Goal: Information Seeking & Learning: Learn about a topic

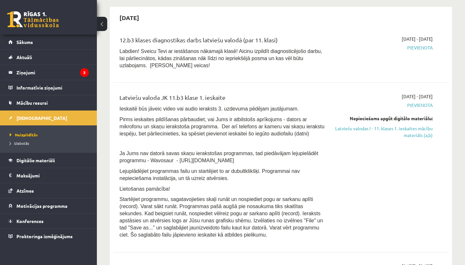
scroll to position [57, 0]
click at [393, 137] on link "Latviešu valodas I - 11. klases 1. ieskaites mācību materiāls (a,b)" at bounding box center [384, 132] width 98 height 14
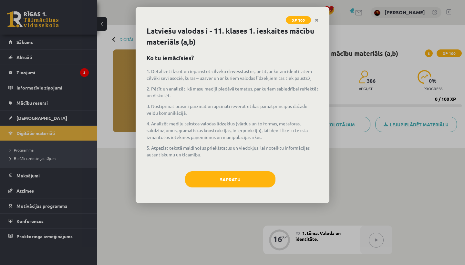
click at [228, 189] on div "Sapratu" at bounding box center [233, 181] width 172 height 21
click at [237, 180] on button "Sapratu" at bounding box center [230, 179] width 90 height 16
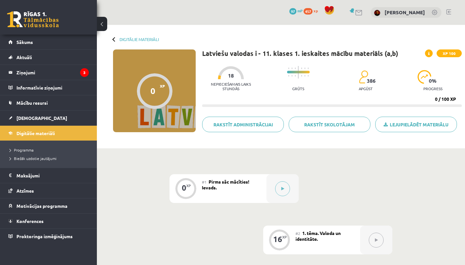
click at [237, 180] on span "Pirms sāc mācīties! Ievads." at bounding box center [225, 185] width 47 height 12
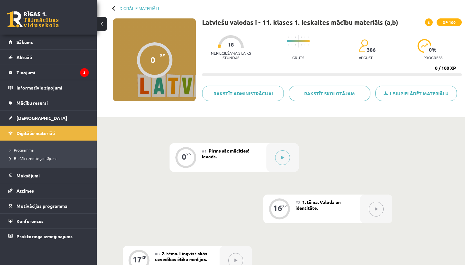
scroll to position [36, 0]
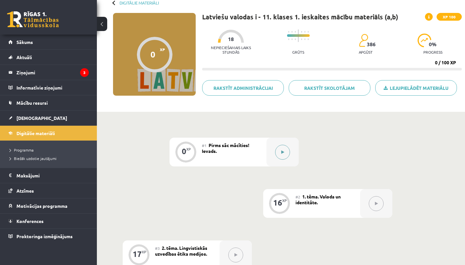
click at [284, 155] on button at bounding box center [282, 152] width 15 height 15
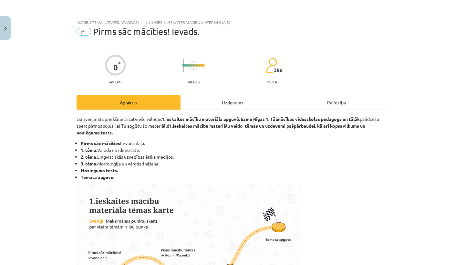
click at [215, 99] on div "Uzdevums" at bounding box center [233, 102] width 104 height 15
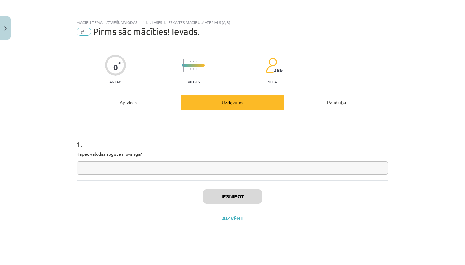
click at [123, 164] on input "text" at bounding box center [233, 167] width 312 height 13
drag, startPoint x: 76, startPoint y: 154, endPoint x: 160, endPoint y: 152, distance: 83.7
click at [160, 152] on div "0 XP Saņemsi Viegls 386 pilda Apraksts Uzdevums Palīdzība 1 . Kāpēc valodas apg…" at bounding box center [233, 146] width 320 height 206
copy p "Kāpēc valodas apguve ir svarīga?"
click at [183, 168] on input "text" at bounding box center [233, 167] width 312 height 13
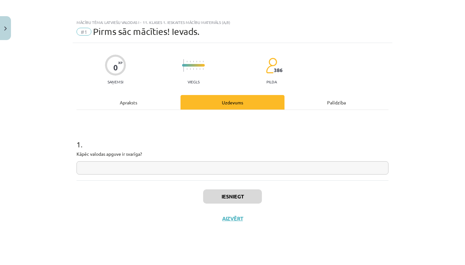
paste input "**********"
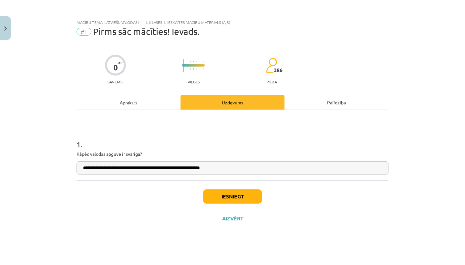
type input "**********"
click at [235, 198] on button "Iesniegt" at bounding box center [232, 196] width 59 height 14
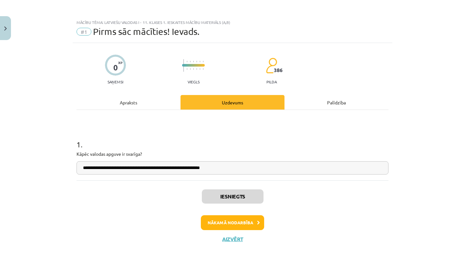
click at [227, 217] on button "Nākamā nodarbība" at bounding box center [232, 222] width 63 height 15
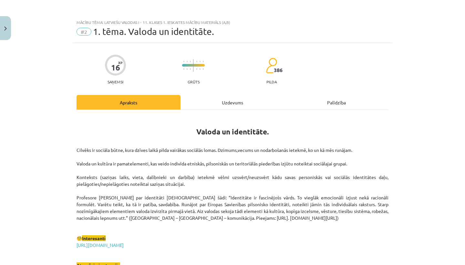
scroll to position [2, 0]
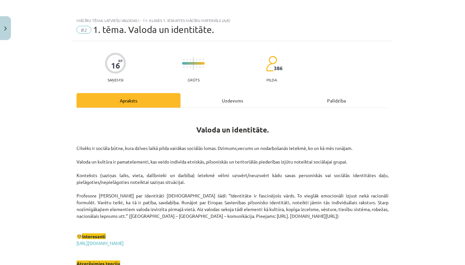
click at [243, 94] on div "Uzdevums" at bounding box center [233, 100] width 104 height 15
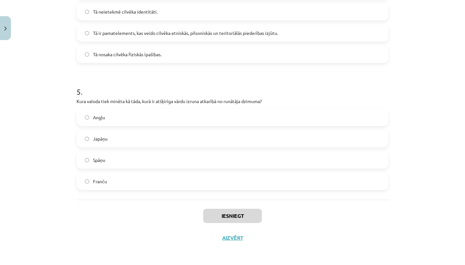
scroll to position [61, 0]
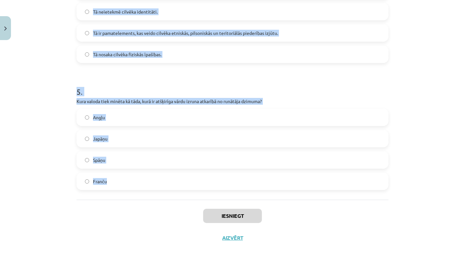
drag, startPoint x: 75, startPoint y: 136, endPoint x: 156, endPoint y: 182, distance: 93.9
copy form "Ko nozīmē etnokultūras identitāte? Piederību tikai vienai kultūrai Atsvešināšan…"
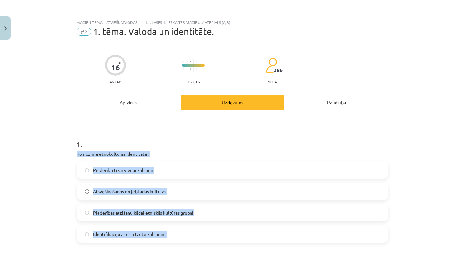
scroll to position [0, 0]
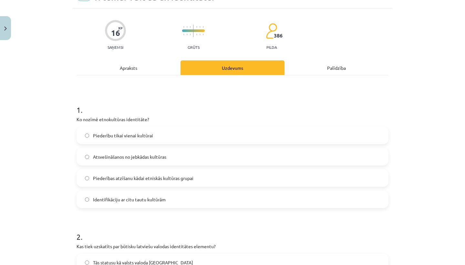
scroll to position [46, 0]
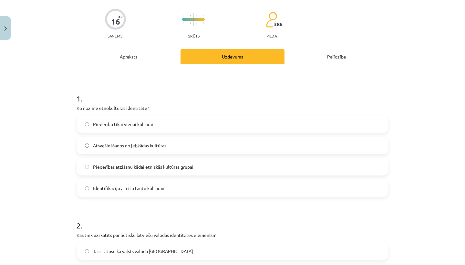
click at [180, 168] on span "Piederības atzīšanu kādai etniskās kultūras grupai" at bounding box center [143, 166] width 100 height 7
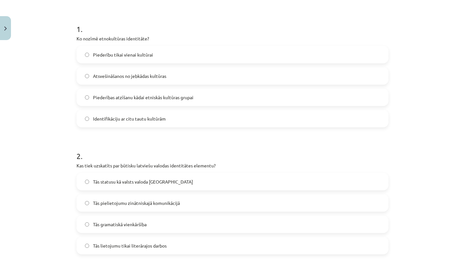
scroll to position [117, 0]
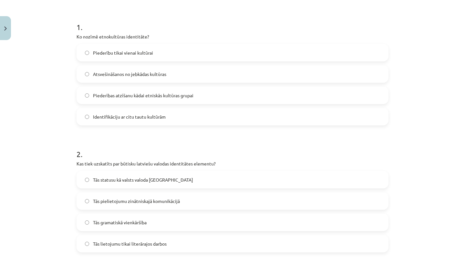
click at [186, 175] on label "Tās statusu kā valsts valoda Latvijā" at bounding box center [232, 179] width 311 height 16
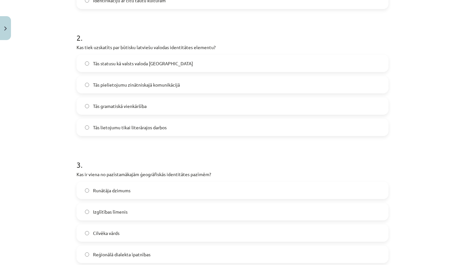
scroll to position [234, 0]
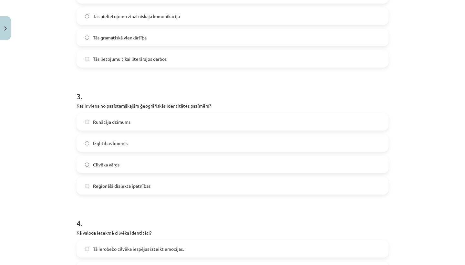
click at [212, 183] on label "Reģionālā dialekta īpatnības" at bounding box center [232, 186] width 311 height 16
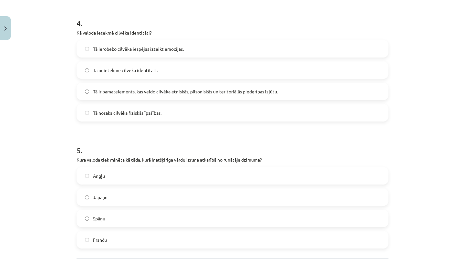
scroll to position [503, 0]
click at [259, 93] on span "Tā ir pamatelements, kas veido cilvēka etniskās, pilsoniskās un teritoriālās pi…" at bounding box center [185, 91] width 185 height 7
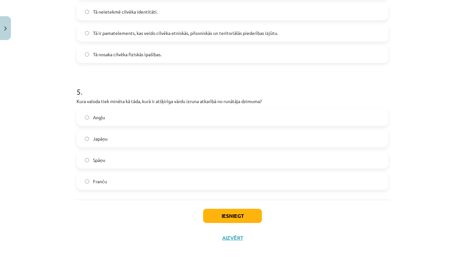
scroll to position [561, 0]
click at [189, 135] on label "Japāņu" at bounding box center [232, 138] width 311 height 16
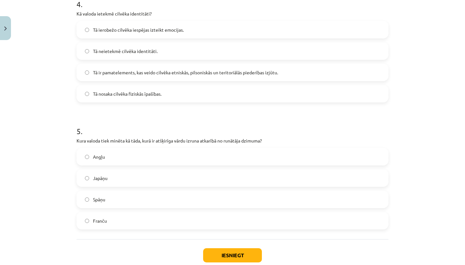
scroll to position [524, 0]
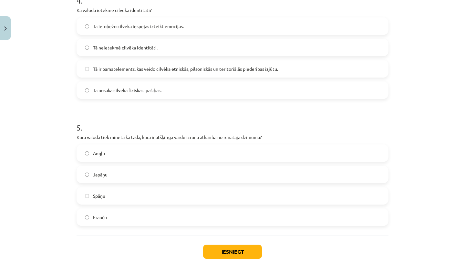
click at [212, 251] on button "Iesniegt" at bounding box center [232, 251] width 59 height 14
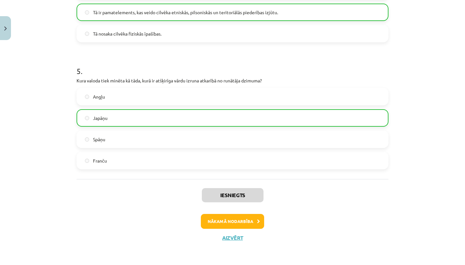
click at [232, 219] on button "Nākamā nodarbība" at bounding box center [232, 221] width 63 height 15
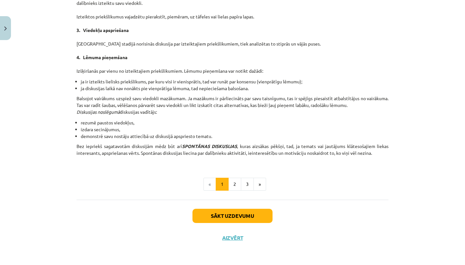
click at [205, 213] on button "Sākt uzdevumu" at bounding box center [232, 216] width 80 height 14
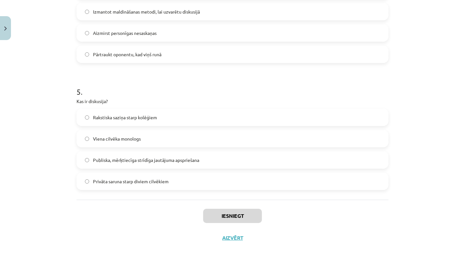
scroll to position [83, 0]
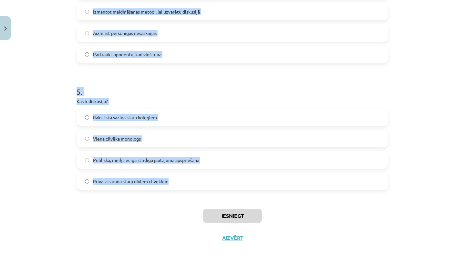
drag, startPoint x: 76, startPoint y: 137, endPoint x: 169, endPoint y: 181, distance: 102.6
copy form "Kura metode tiek izmantota, lai fiksētu pretrunas oponenta viedoklī un tās konf…"
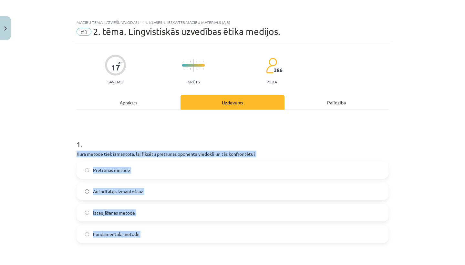
scroll to position [0, 0]
click at [172, 176] on label "Pretrunas metode" at bounding box center [232, 170] width 311 height 16
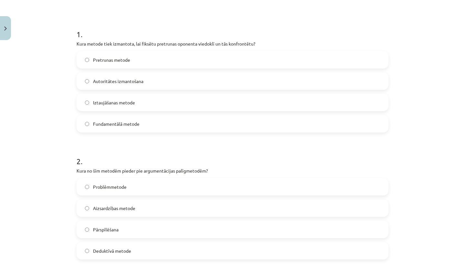
scroll to position [111, 0]
click at [157, 222] on label "Pārspīlēšana" at bounding box center [232, 228] width 311 height 16
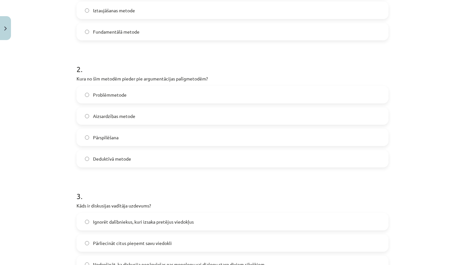
scroll to position [241, 0]
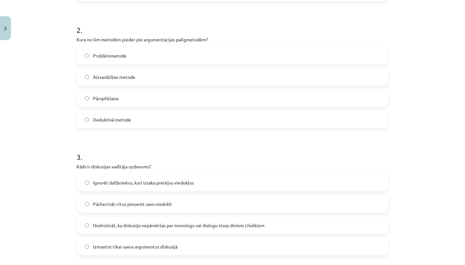
click at [302, 8] on form "1 . Kura metode tiek izmantota, lai fiksētu pretrunas oponenta viedoklī un tās …" at bounding box center [233, 198] width 312 height 622
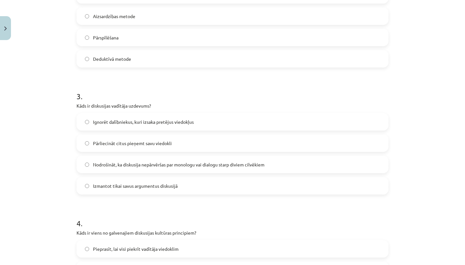
scroll to position [303, 0]
click at [264, 162] on span "Nodrošināt, ka diskusija nepārvēršas par monologu vai dialogu starp diviem cilv…" at bounding box center [178, 164] width 171 height 7
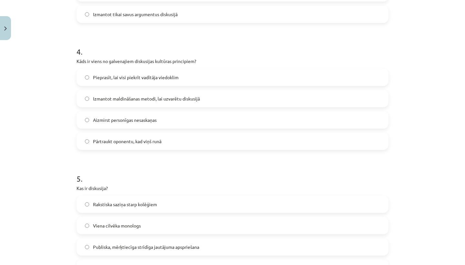
scroll to position [493, 0]
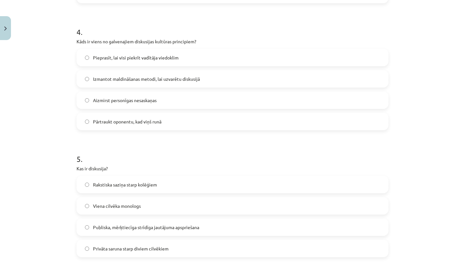
click at [213, 100] on label "Aizmirst personīgas nesaskaņas" at bounding box center [232, 100] width 311 height 16
click at [179, 229] on span "Publiska, mērķtiecīga strīdīga jautājuma apspriešana" at bounding box center [146, 227] width 106 height 7
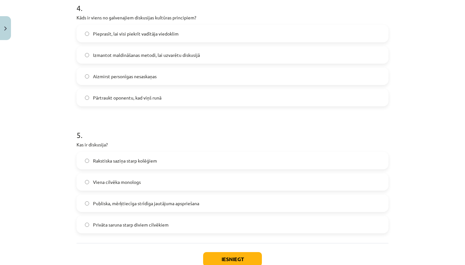
scroll to position [518, 0]
click at [220, 256] on button "Iesniegt" at bounding box center [232, 258] width 59 height 14
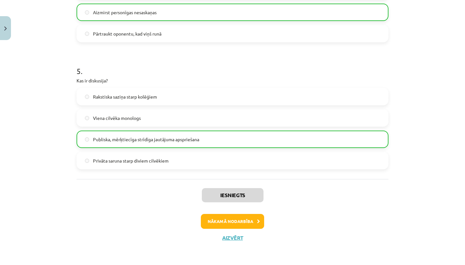
scroll to position [582, 0]
click at [246, 211] on div "Iesniegts Nākamā nodarbība Aizvērt" at bounding box center [233, 212] width 312 height 66
click at [245, 217] on button "Nākamā nodarbība" at bounding box center [232, 221] width 63 height 15
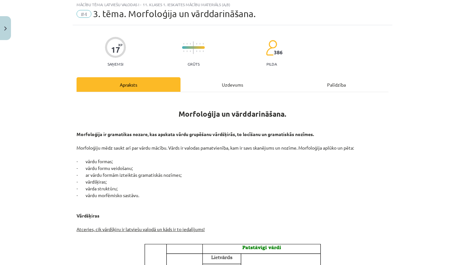
scroll to position [16, 0]
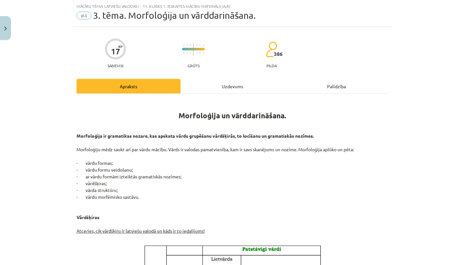
click at [227, 86] on div "Uzdevums" at bounding box center [233, 86] width 104 height 15
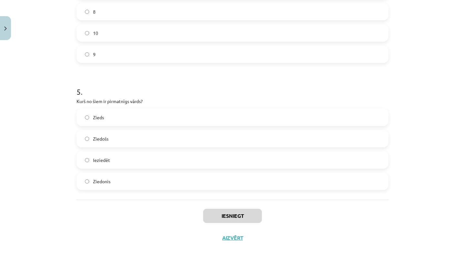
scroll to position [113, 0]
drag, startPoint x: 76, startPoint y: 137, endPoint x: 187, endPoint y: 182, distance: 120.1
copy form "Kurš no šiem nav morfoloģijas pētījumu objekts? Gramatiskās nozīmes Teksta stru…"
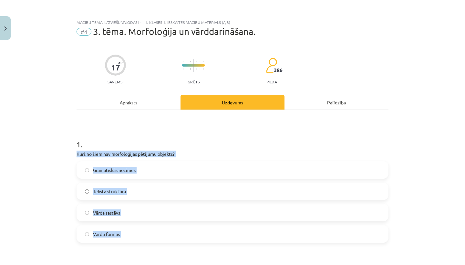
scroll to position [0, 0]
click at [130, 187] on label "Teksta struktūra" at bounding box center [232, 191] width 311 height 16
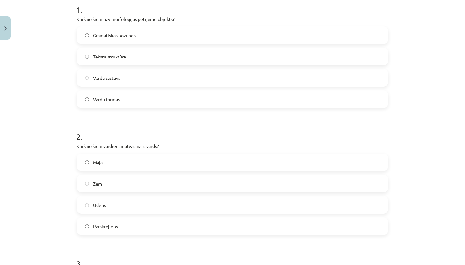
scroll to position [137, 0]
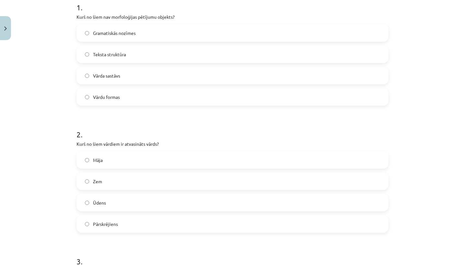
click at [271, 218] on label "Pārskrējiens" at bounding box center [232, 224] width 311 height 16
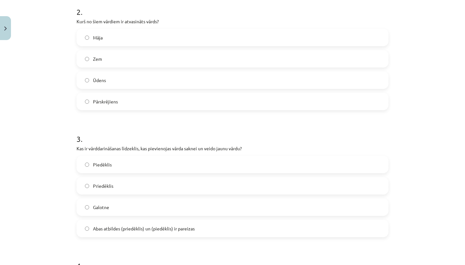
scroll to position [260, 0]
click at [272, 167] on label "Piedēklis" at bounding box center [232, 164] width 311 height 16
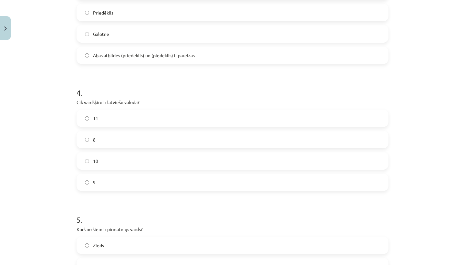
scroll to position [434, 0]
click at [248, 173] on label "9" at bounding box center [232, 181] width 311 height 16
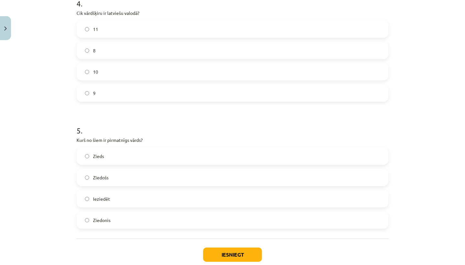
scroll to position [522, 0]
click at [246, 148] on label "Zieds" at bounding box center [232, 156] width 311 height 16
click at [236, 163] on label "Zieds" at bounding box center [232, 156] width 311 height 16
click at [233, 169] on label "Ziedošs" at bounding box center [232, 177] width 311 height 16
click at [162, 153] on label "Zieds" at bounding box center [232, 156] width 311 height 16
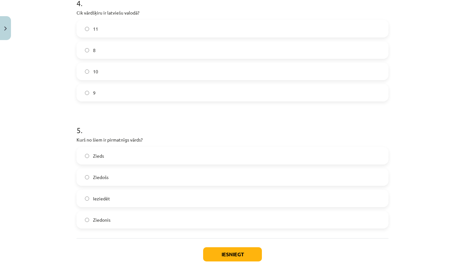
click at [184, 76] on label "10" at bounding box center [232, 71] width 311 height 16
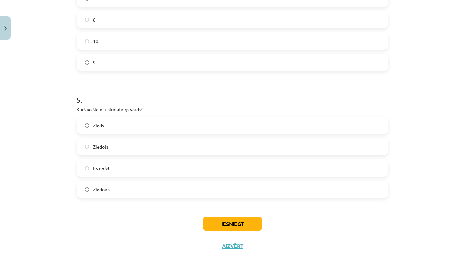
scroll to position [553, 0]
click at [211, 217] on button "Iesniegt" at bounding box center [232, 223] width 59 height 14
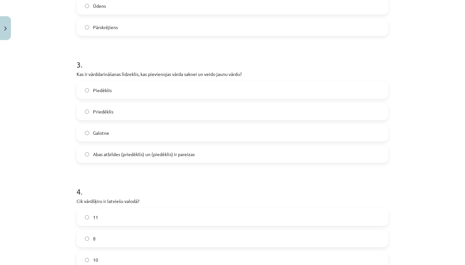
scroll to position [300, 0]
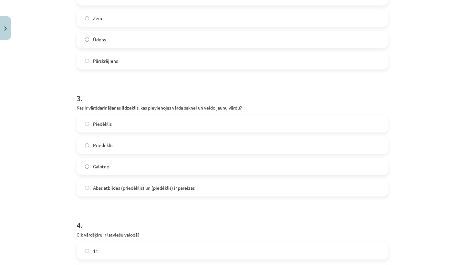
click at [211, 217] on h1 "4 ." at bounding box center [233, 219] width 312 height 20
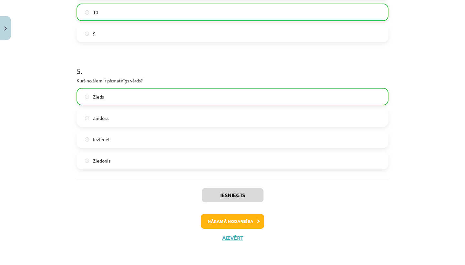
scroll to position [582, 0]
click at [215, 215] on button "Nākamā nodarbība" at bounding box center [232, 221] width 63 height 15
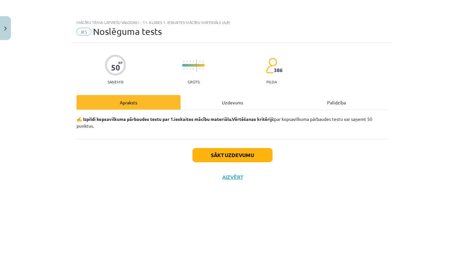
scroll to position [0, 0]
click at [232, 106] on div "Uzdevums" at bounding box center [233, 102] width 104 height 15
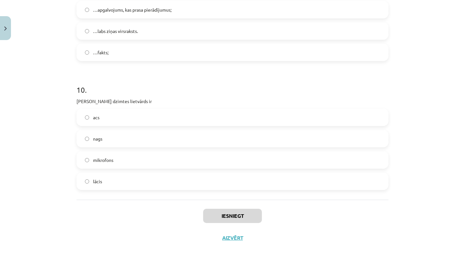
scroll to position [147, 0]
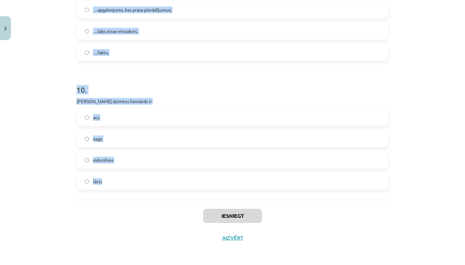
drag, startPoint x: 76, startPoint y: 156, endPoint x: 193, endPoint y: 186, distance: 121.1
copy form "Priedēklis atrodas vārda priekšā starp sakni un galotni aiz vārda galotnes 2 . …"
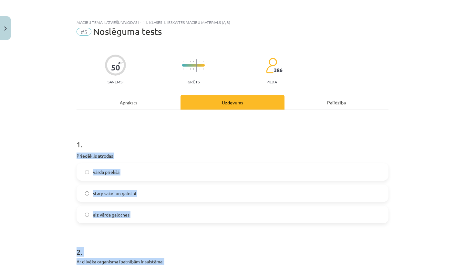
scroll to position [0, 0]
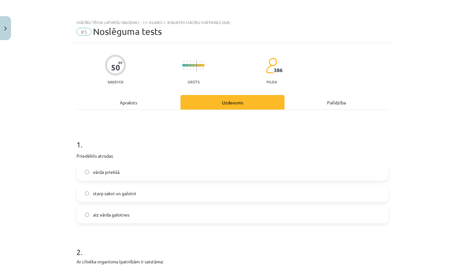
click at [152, 173] on label "vārda priekšā" at bounding box center [232, 172] width 311 height 16
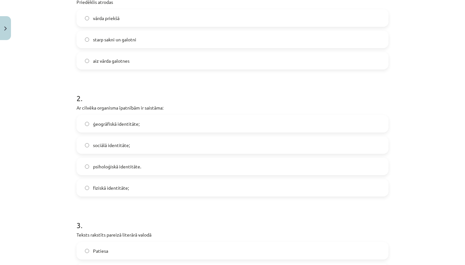
scroll to position [160, 0]
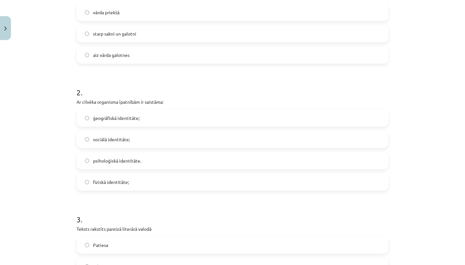
click at [161, 175] on label "fiziskā identitāte;" at bounding box center [232, 182] width 311 height 16
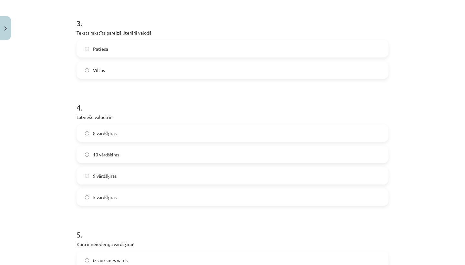
scroll to position [356, 0]
click at [254, 42] on label "Patiesa" at bounding box center [232, 48] width 311 height 16
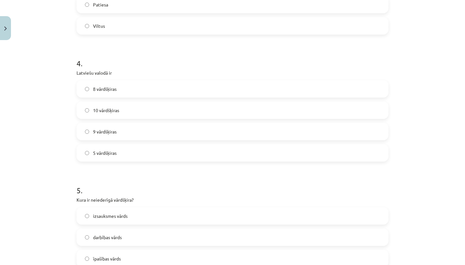
scroll to position [402, 0]
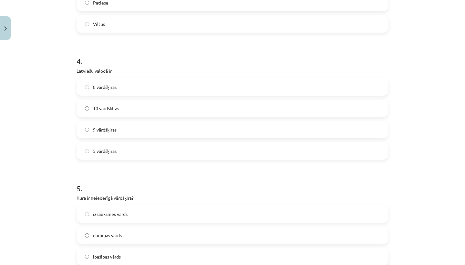
click at [225, 128] on label "9 vārdšķiras" at bounding box center [232, 129] width 311 height 16
click at [200, 112] on label "10 vārdšķiras" at bounding box center [232, 108] width 311 height 16
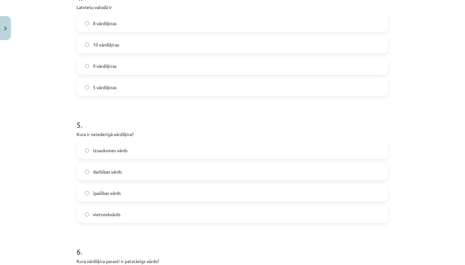
scroll to position [466, 0]
click at [180, 148] on label "izsauksmes vārds" at bounding box center [232, 149] width 311 height 16
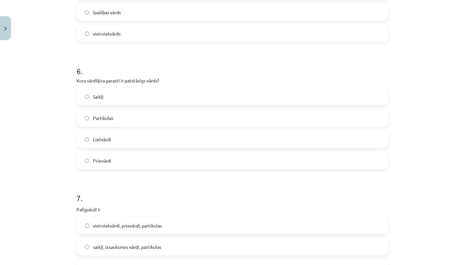
scroll to position [651, 0]
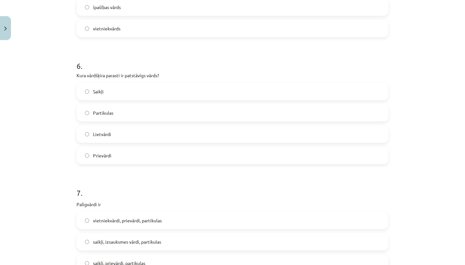
click at [272, 113] on label "Partikulas" at bounding box center [232, 113] width 311 height 16
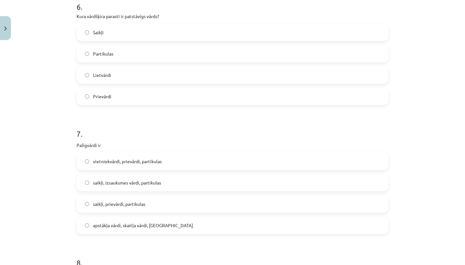
scroll to position [710, 0]
click at [272, 76] on label "Lietvārdi" at bounding box center [232, 75] width 311 height 16
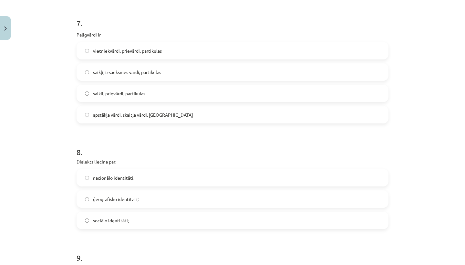
scroll to position [807, 0]
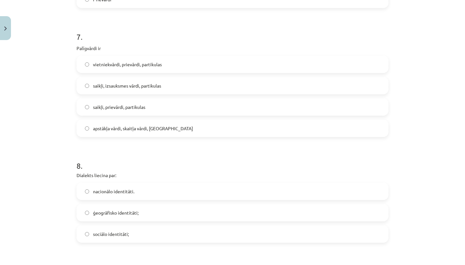
click at [203, 64] on label "vietniekvārdi, prievārdi, partikulas" at bounding box center [232, 64] width 311 height 16
click at [243, 99] on label "saikļi, prievārdi, partikulas" at bounding box center [232, 107] width 311 height 16
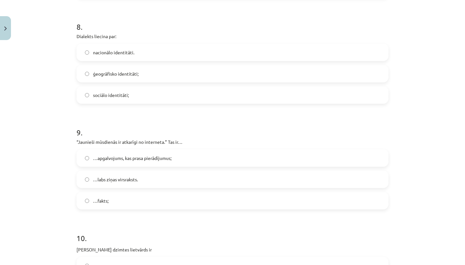
scroll to position [947, 0]
click at [181, 75] on label "ģeogrāfisko identitāti;" at bounding box center [232, 72] width 311 height 16
click at [158, 194] on label "…fakts;" at bounding box center [232, 199] width 311 height 16
click at [178, 161] on label "…apgalvojums, kas prasa pierādījumus;" at bounding box center [232, 157] width 311 height 16
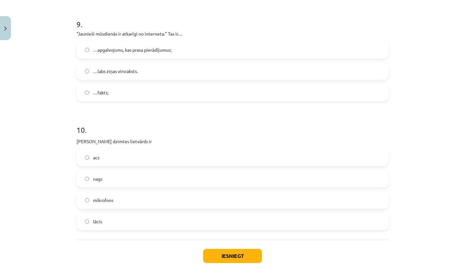
scroll to position [1054, 0]
click at [178, 162] on label "acs" at bounding box center [232, 157] width 311 height 16
click at [223, 258] on button "Iesniegt" at bounding box center [232, 255] width 59 height 14
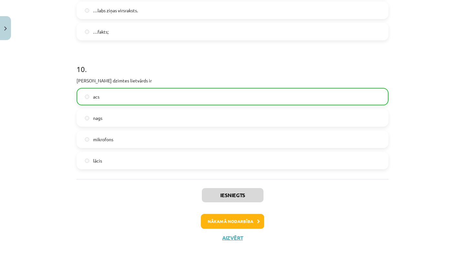
scroll to position [1115, 0]
click at [237, 219] on button "Nākamā nodarbība" at bounding box center [232, 221] width 63 height 15
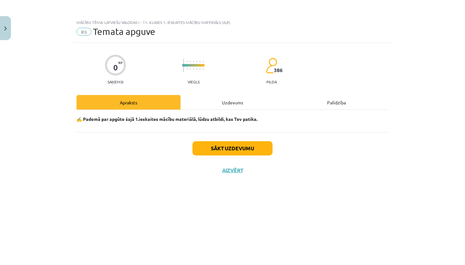
scroll to position [0, 0]
click at [233, 106] on div "Uzdevums" at bounding box center [233, 102] width 104 height 15
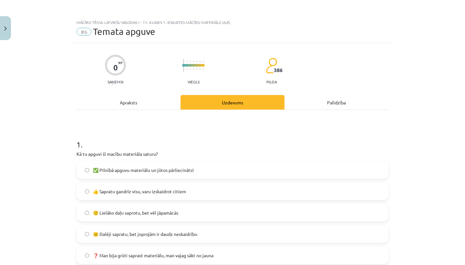
click at [189, 173] on label "✅ Pilnībā apguvu materiālu un jūtos pārliecināts!" at bounding box center [232, 170] width 311 height 16
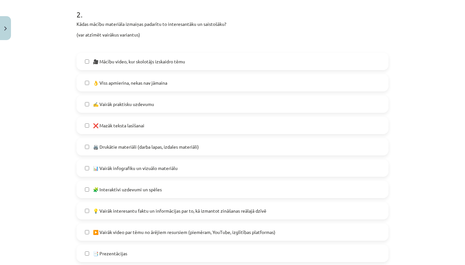
scroll to position [300, 0]
click at [190, 67] on label "🎥 Mācību video, kur skolotājs izskaidro tēmu" at bounding box center [232, 61] width 311 height 16
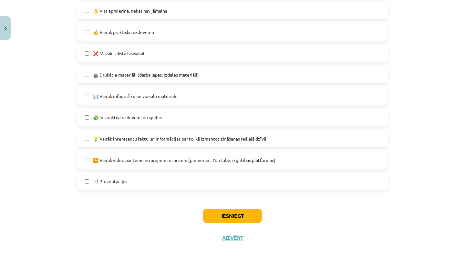
scroll to position [372, 0]
click at [207, 209] on button "Iesniegt" at bounding box center [232, 216] width 59 height 14
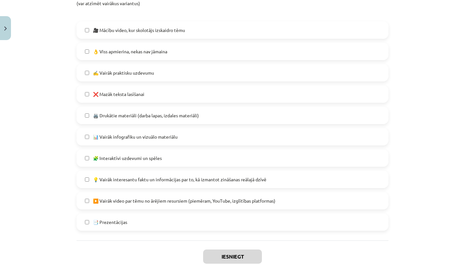
scroll to position [333, 0]
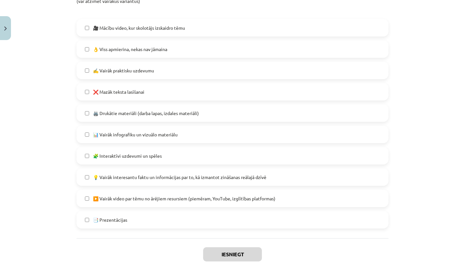
click at [201, 95] on label "❌ Mazāk teksta lasīšanai" at bounding box center [232, 92] width 311 height 16
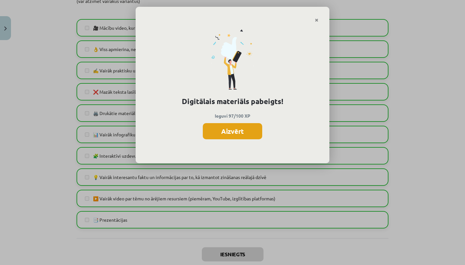
click at [232, 135] on button "Aizvērt" at bounding box center [232, 131] width 59 height 16
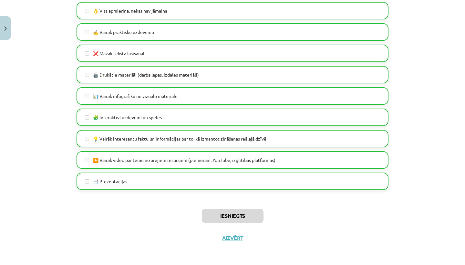
scroll to position [372, 0]
click at [226, 238] on button "Aizvērt" at bounding box center [232, 237] width 25 height 6
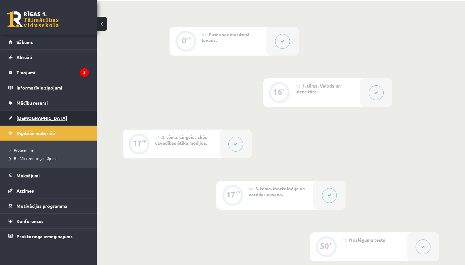
click at [52, 121] on link "[DEMOGRAPHIC_DATA]" at bounding box center [48, 117] width 80 height 15
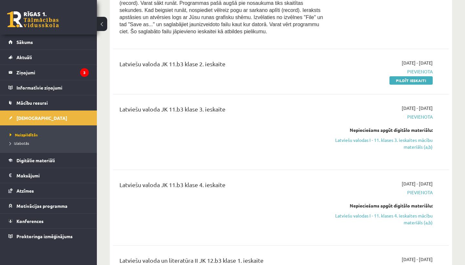
scroll to position [258, 0]
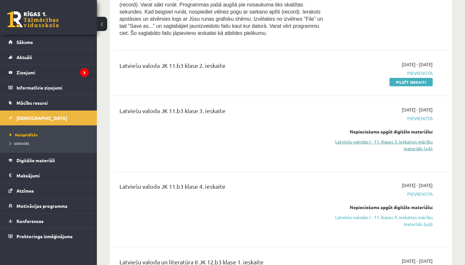
click at [394, 149] on link "Latviešu valodas I - 11. klases 3. ieskaites mācību materiāls (a,b)" at bounding box center [384, 145] width 98 height 14
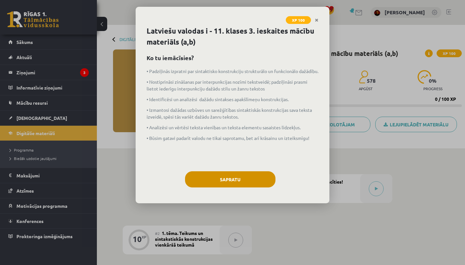
click at [217, 178] on button "Sapratu" at bounding box center [230, 179] width 90 height 16
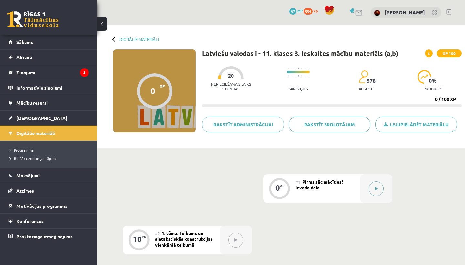
click at [365, 188] on div at bounding box center [376, 188] width 32 height 29
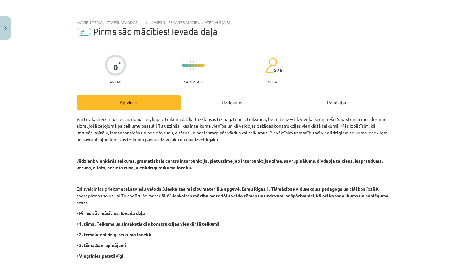
click at [232, 97] on div "Uzdevums" at bounding box center [233, 102] width 104 height 15
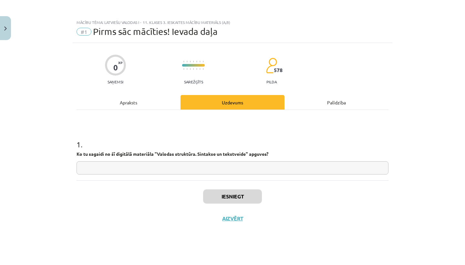
click at [126, 164] on input "text" at bounding box center [233, 167] width 312 height 13
type input "*"
click at [221, 190] on button "Iesniegt" at bounding box center [232, 196] width 59 height 14
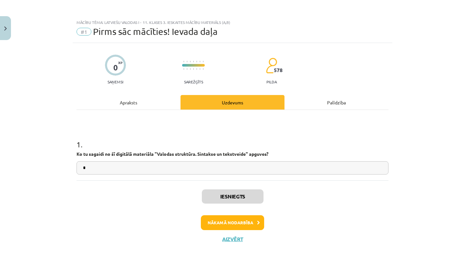
click at [233, 218] on button "Nākamā nodarbība" at bounding box center [232, 222] width 63 height 15
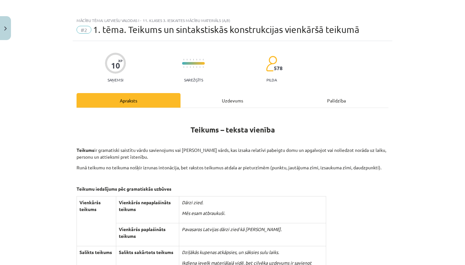
click at [206, 101] on div "Uzdevums" at bounding box center [233, 100] width 104 height 15
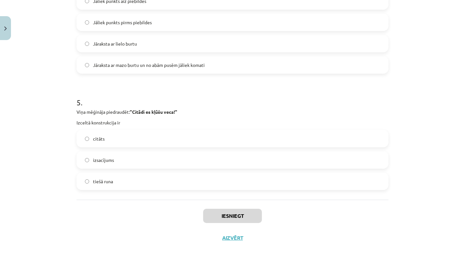
scroll to position [11, 0]
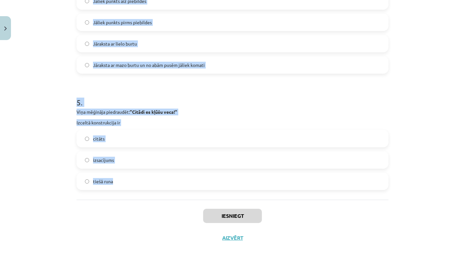
drag, startPoint x: 74, startPoint y: 137, endPoint x: 176, endPoint y: 187, distance: 113.8
copy form "Kas ir netiešā runa? Netiešā runa ir skaidra un tieša izteikšanās Netiešā runa …"
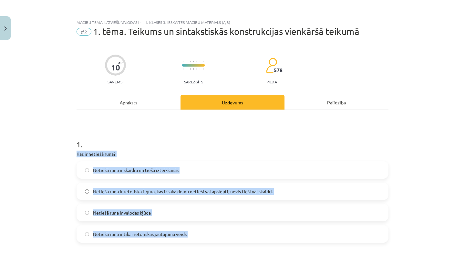
scroll to position [0, 0]
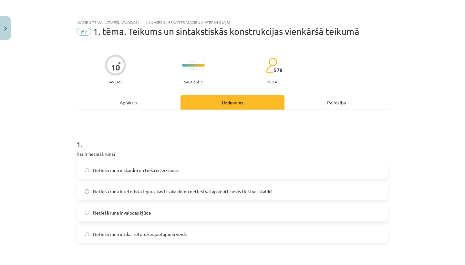
click at [225, 191] on span "Netiešā runa ir retoriskā figūra, kas izsaka domu netieši vai apslēpti, nevis t…" at bounding box center [183, 191] width 180 height 7
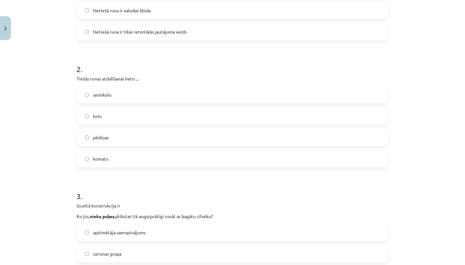
scroll to position [204, 0]
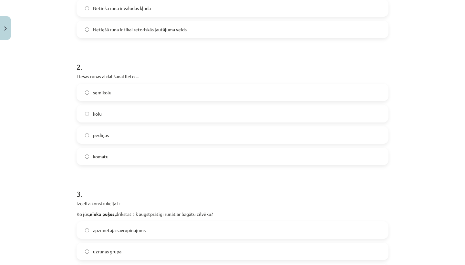
click at [150, 141] on label "pēdiņas" at bounding box center [232, 135] width 311 height 16
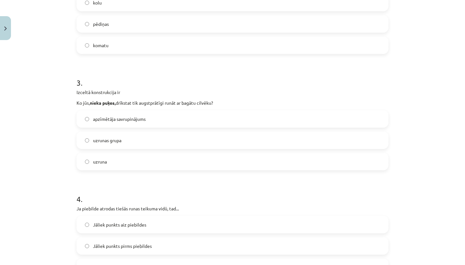
scroll to position [316, 0]
click at [151, 146] on label "uzrunas grupa" at bounding box center [232, 139] width 311 height 16
click at [196, 154] on label "uzruna" at bounding box center [232, 161] width 311 height 16
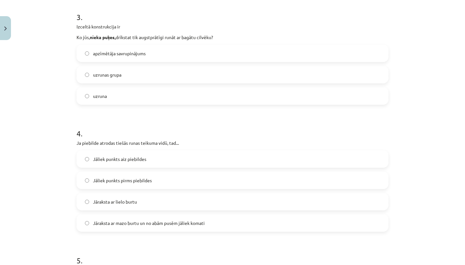
scroll to position [382, 0]
click at [221, 216] on label "Jāraksta ar mazo burtu un no abām pusēm jāliek komati" at bounding box center [232, 222] width 311 height 16
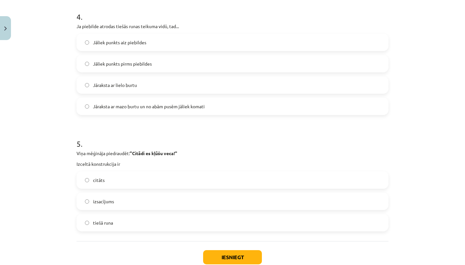
scroll to position [497, 0]
click at [148, 222] on label "tiešā runa" at bounding box center [232, 223] width 311 height 16
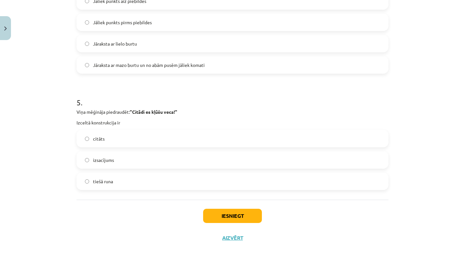
scroll to position [540, 0]
click at [226, 219] on button "Iesniegt" at bounding box center [232, 216] width 59 height 14
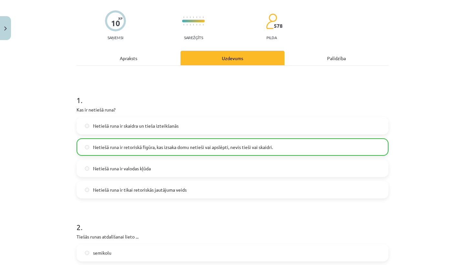
scroll to position [0, 0]
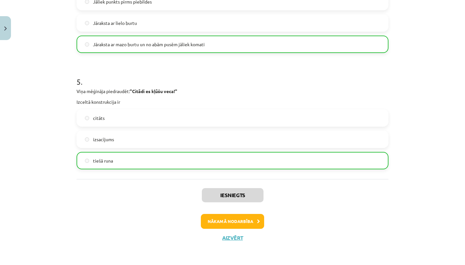
click at [226, 219] on button "Nākamā nodarbība" at bounding box center [232, 221] width 63 height 15
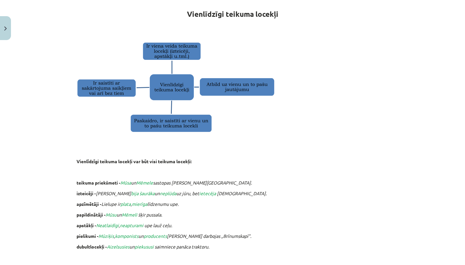
scroll to position [16, 0]
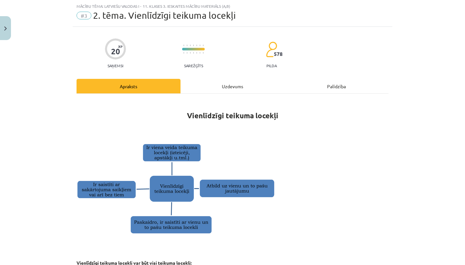
click at [242, 92] on div "Uzdevums" at bounding box center [233, 86] width 104 height 15
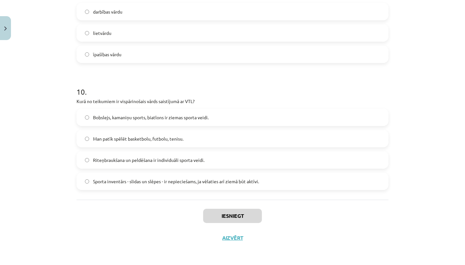
scroll to position [39, 0]
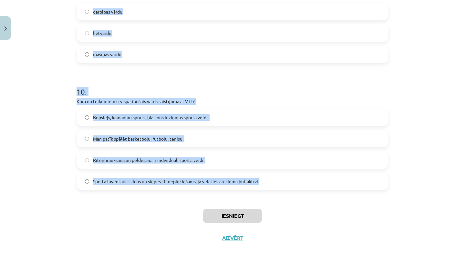
drag, startPoint x: 75, startPoint y: 138, endPoint x: 270, endPoint y: 186, distance: 201.1
copy form "Loremi dolorsi, amet co adipisc elitsedd eiusmodtemp! Incididu, utlabore etdolo…"
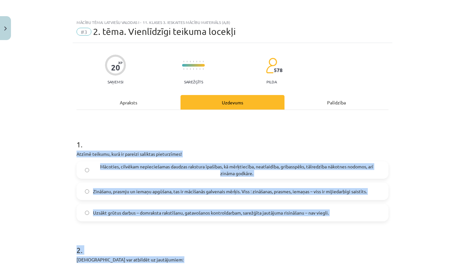
scroll to position [0, 0]
click at [298, 132] on h1 "1 ." at bounding box center [233, 139] width 312 height 20
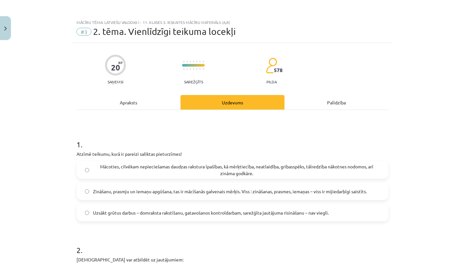
click at [275, 209] on span "Uzsākt grūtus darbus – domraksta rakstīšanu, gatavošanos kontroldarbam, sarežģī…" at bounding box center [211, 212] width 236 height 7
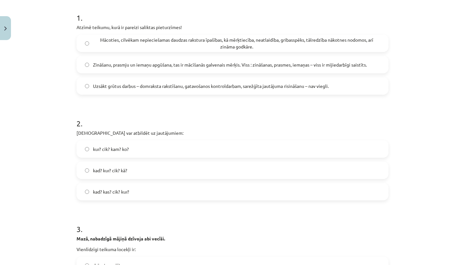
scroll to position [128, 0]
click at [236, 145] on label "kur? cik? kam? ko?" at bounding box center [232, 148] width 311 height 16
click at [175, 168] on label "kad? kur? cik? kā?" at bounding box center [232, 169] width 311 height 16
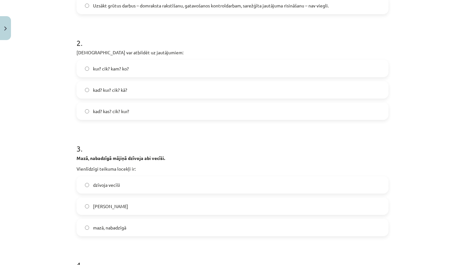
scroll to position [208, 0]
click at [231, 225] on label "mazā, nabadzīgā" at bounding box center [232, 226] width 311 height 16
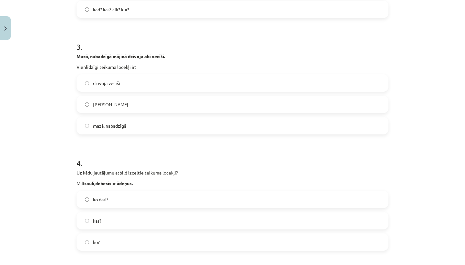
scroll to position [311, 0]
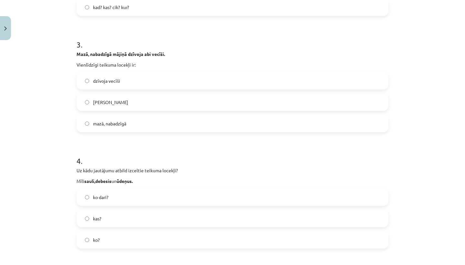
click at [231, 225] on label "kas?" at bounding box center [232, 218] width 311 height 16
click at [229, 237] on label "ko?" at bounding box center [232, 240] width 311 height 16
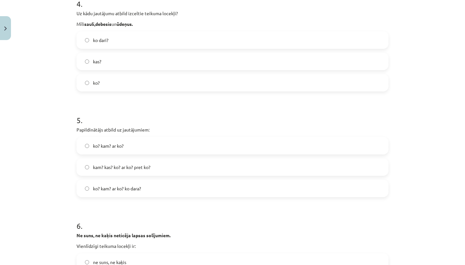
scroll to position [469, 0]
click at [214, 166] on label "kam? kas? ko? ar ko? pret ko?" at bounding box center [232, 166] width 311 height 16
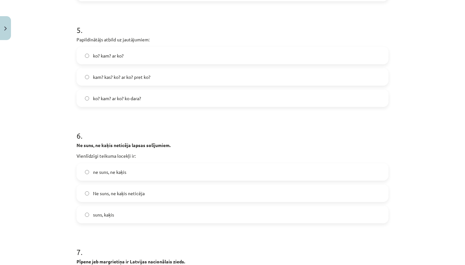
scroll to position [566, 0]
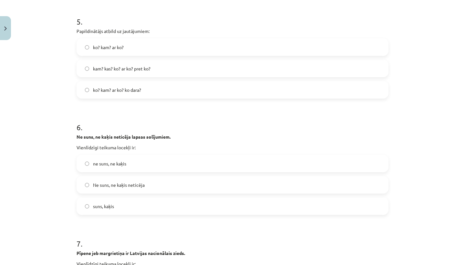
click at [233, 156] on label "ne suns, ne kaķis" at bounding box center [232, 163] width 311 height 16
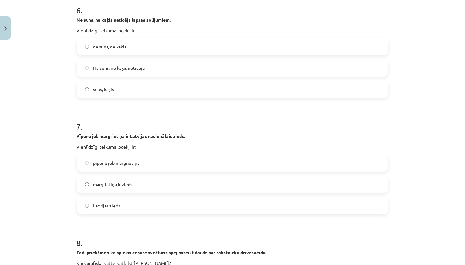
scroll to position [689, 0]
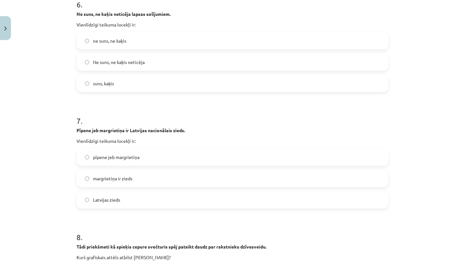
click at [245, 154] on label "pīpene jeb margrietiņa" at bounding box center [232, 157] width 311 height 16
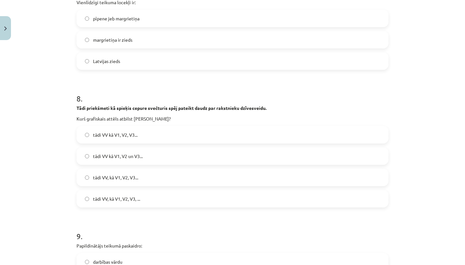
scroll to position [831, 0]
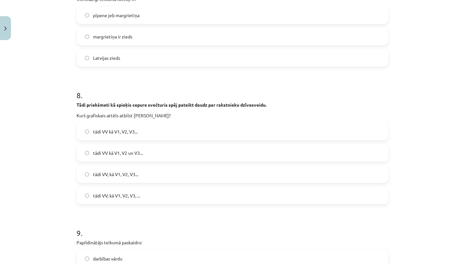
click at [202, 158] on label "tādi VV kā V1, V2 un V3..." at bounding box center [232, 153] width 311 height 16
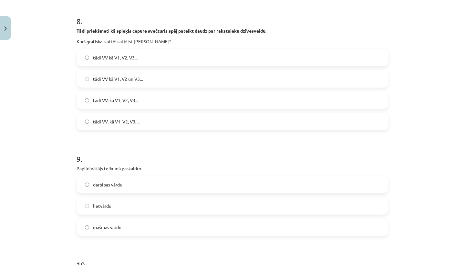
scroll to position [905, 0]
click at [150, 61] on label "tādi VV kā V1, V2, V3..." at bounding box center [232, 57] width 311 height 16
click at [149, 72] on label "tādi VV kā V1, V2 un V3..." at bounding box center [232, 78] width 311 height 16
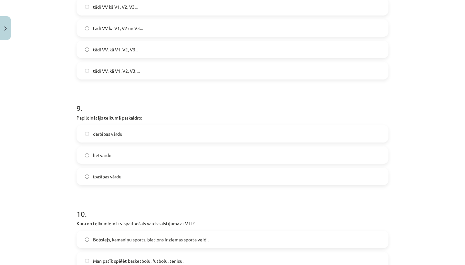
scroll to position [953, 0]
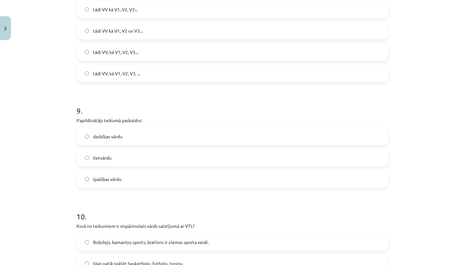
click at [166, 11] on label "tādi VV kā V1, V2, V3..." at bounding box center [232, 9] width 311 height 16
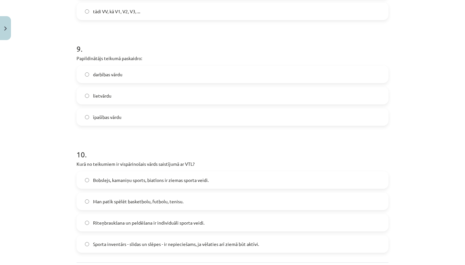
scroll to position [1016, 0]
click at [164, 65] on div "darbības vārdu" at bounding box center [233, 73] width 312 height 17
click at [164, 71] on label "darbības vārdu" at bounding box center [232, 74] width 311 height 16
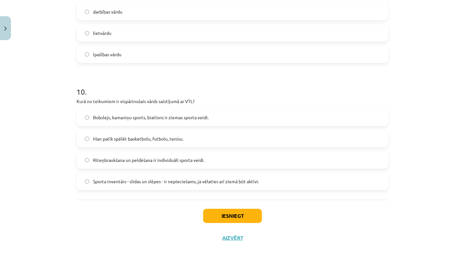
scroll to position [1079, 0]
click at [194, 110] on label "Bobslejs, kamaniņu sports, biatlons ir ziemas sporta veidi." at bounding box center [232, 117] width 311 height 16
click at [215, 210] on button "Iesniegt" at bounding box center [232, 216] width 59 height 14
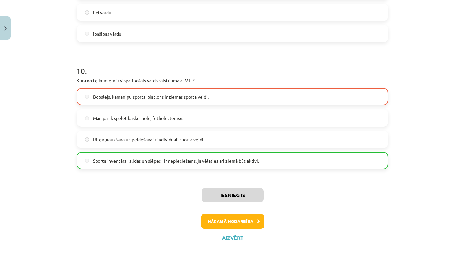
scroll to position [1099, 0]
click at [233, 215] on button "Nākamā nodarbība" at bounding box center [232, 221] width 63 height 15
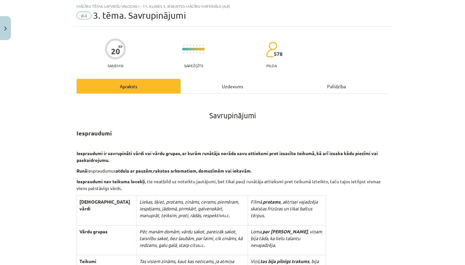
scroll to position [26, 0]
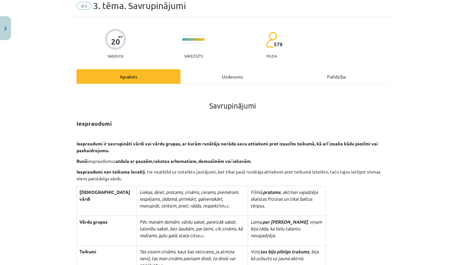
click at [231, 78] on div "Uzdevums" at bounding box center [233, 76] width 104 height 15
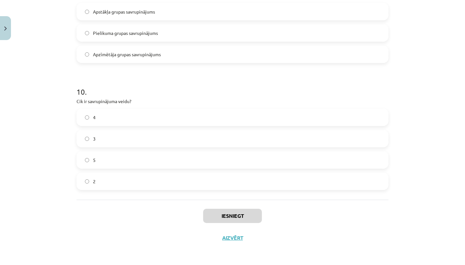
scroll to position [39, 0]
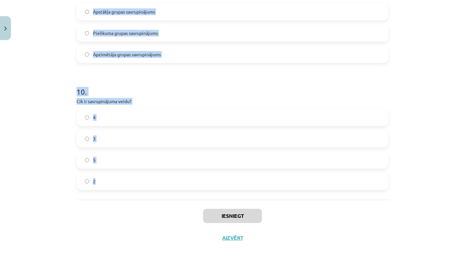
drag, startPoint x: 75, startPoint y: 137, endPoint x: 181, endPoint y: 181, distance: 114.2
copy form "Lore ip dolorsitametc adipi? Elitseddoe, temporin, utlaboree, dolorema aliquaen…"
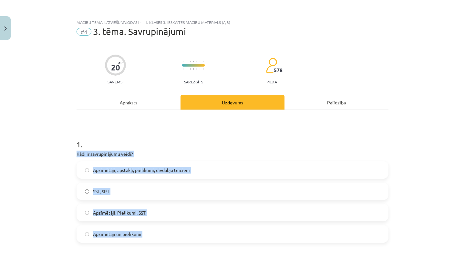
scroll to position [0, 0]
click at [136, 132] on h1 "1 ." at bounding box center [233, 139] width 312 height 20
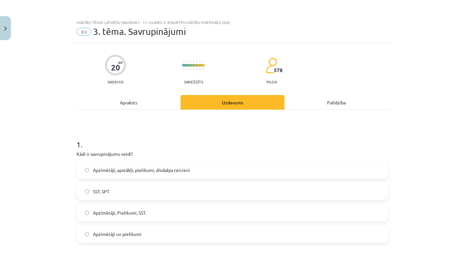
click at [172, 170] on span "Apzīmētāji, apstākļi, pielikumi, divdabja teicieni" at bounding box center [141, 170] width 97 height 7
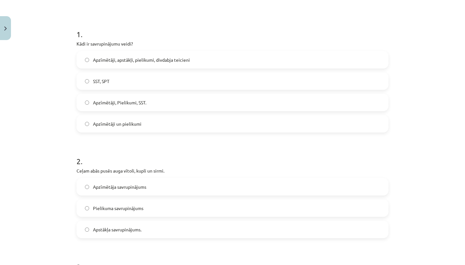
scroll to position [111, 0]
click at [248, 188] on label "Apzīmētāja savrupinājums" at bounding box center [232, 186] width 311 height 16
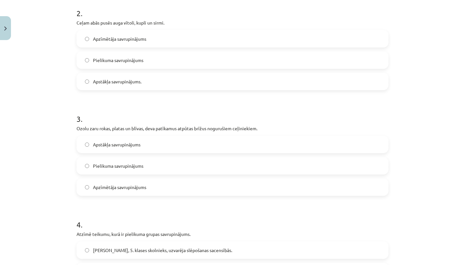
scroll to position [260, 0]
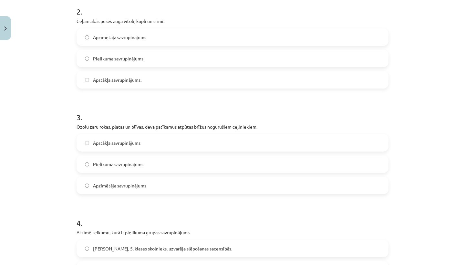
click at [236, 146] on label "Apstākļa savrupinājums" at bounding box center [232, 143] width 311 height 16
click at [225, 186] on label "Apzīmētāja savrupinājums" at bounding box center [232, 185] width 311 height 16
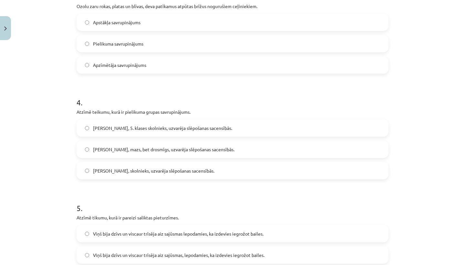
scroll to position [381, 0]
click at [258, 122] on label "[PERSON_NAME], 5. klases skolnieks, uzvarēja slēpošanas sacensībās." at bounding box center [232, 127] width 311 height 16
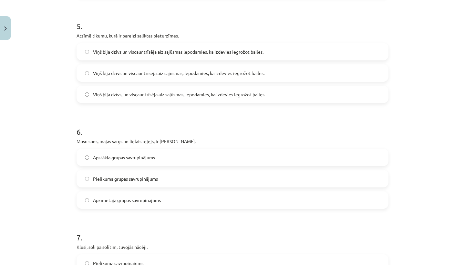
scroll to position [562, 0]
click at [238, 65] on label "Viņš bija dzīvs un viscaur trīsēja aiz sajūsmas, lepodamies, ka izdevies iegrož…" at bounding box center [232, 73] width 311 height 16
click at [199, 175] on label "Pielikuma grupas savrupinājums" at bounding box center [232, 179] width 311 height 16
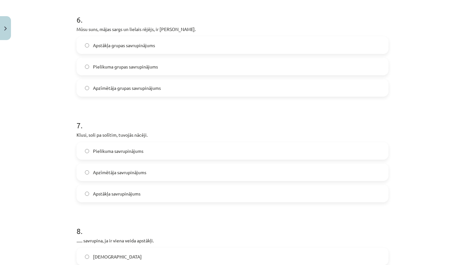
scroll to position [675, 0]
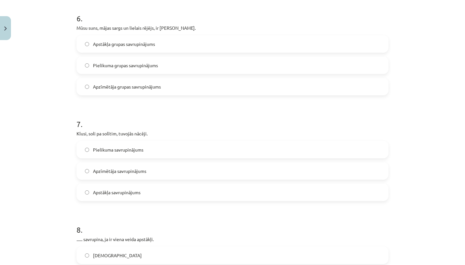
click at [189, 186] on label "Apstākļa savrupinājums" at bounding box center [232, 192] width 311 height 16
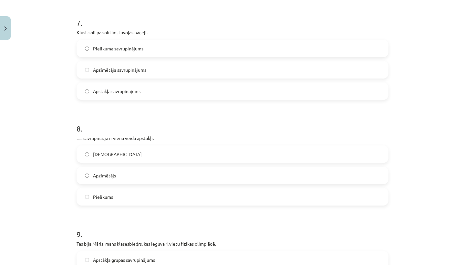
scroll to position [777, 0]
click at [203, 150] on label "[DEMOGRAPHIC_DATA]" at bounding box center [232, 154] width 311 height 16
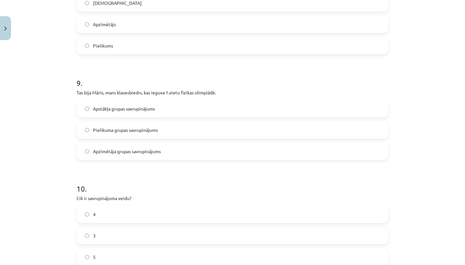
scroll to position [937, 0]
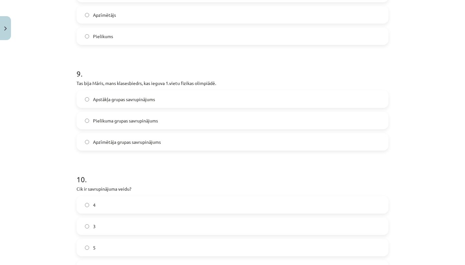
click at [165, 202] on label "4" at bounding box center [232, 205] width 311 height 16
click at [193, 122] on label "Pielikuma grupas savrupinājums" at bounding box center [232, 120] width 311 height 16
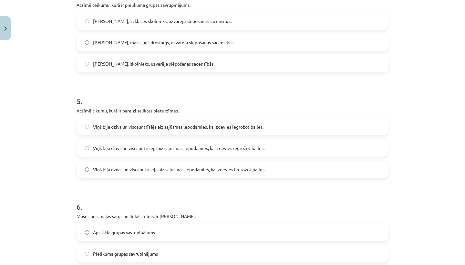
scroll to position [485, 0]
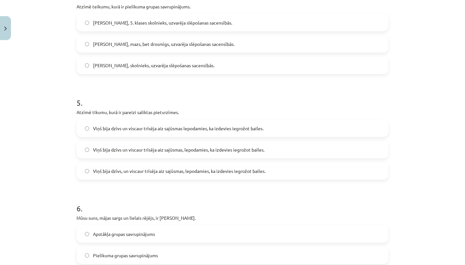
click at [176, 159] on div "Viņš bija dzīvs un viscaur trīsēja aiz sajūsmas lepodamies, ka izdevies iegrožo…" at bounding box center [233, 149] width 312 height 60
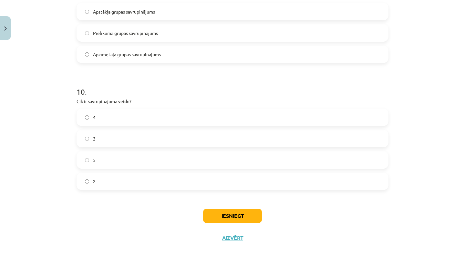
scroll to position [1025, 0]
click at [234, 221] on button "Iesniegt" at bounding box center [232, 216] width 59 height 14
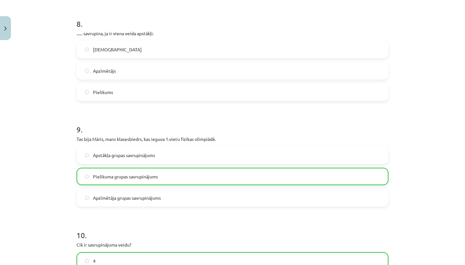
scroll to position [820, 0]
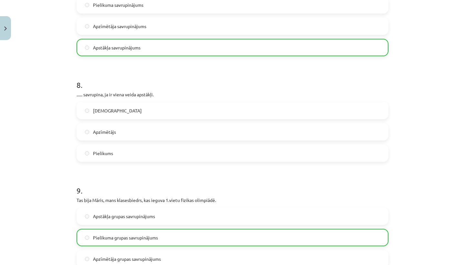
click at [275, 121] on div "Apstāklis Apzīmētājs Pielikums" at bounding box center [233, 132] width 312 height 60
click at [277, 110] on label "[DEMOGRAPHIC_DATA]" at bounding box center [232, 110] width 311 height 16
click at [271, 128] on label "Apzīmētājs" at bounding box center [232, 132] width 311 height 16
click at [274, 113] on label "[DEMOGRAPHIC_DATA]" at bounding box center [232, 110] width 311 height 16
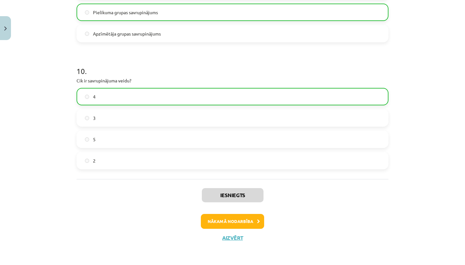
scroll to position [1046, 0]
click at [233, 213] on div "Iesniegts Nākamā nodarbība Aizvērt" at bounding box center [233, 212] width 312 height 66
click at [233, 220] on button "Nākamā nodarbība" at bounding box center [232, 221] width 63 height 15
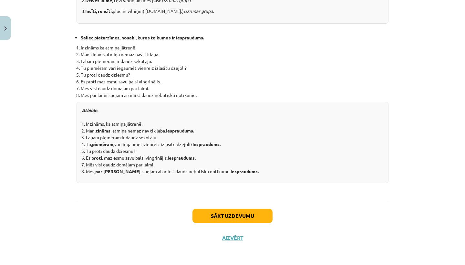
click at [233, 219] on button "Sākt uzdevumu" at bounding box center [232, 216] width 80 height 14
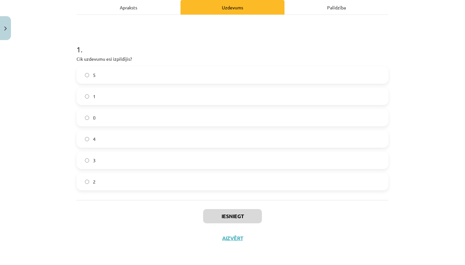
scroll to position [97, 0]
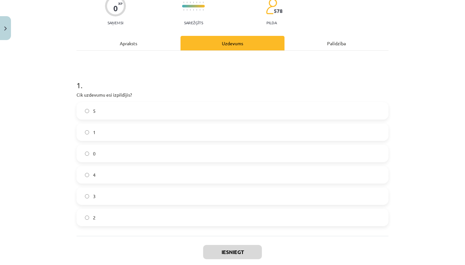
click at [127, 49] on div "Apraksts" at bounding box center [129, 43] width 104 height 15
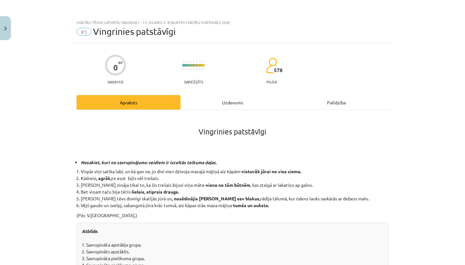
scroll to position [0, 0]
click at [202, 108] on div "Uzdevums" at bounding box center [233, 102] width 104 height 15
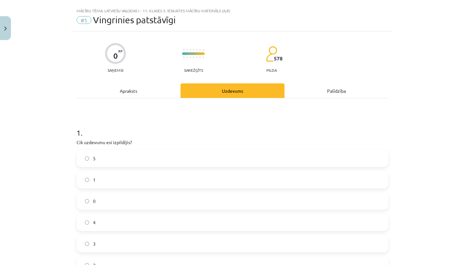
scroll to position [14, 0]
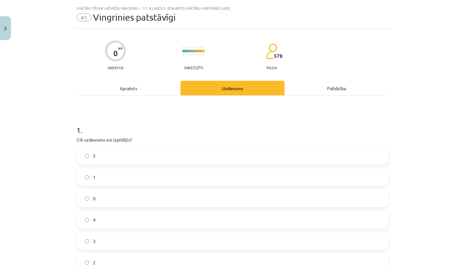
click at [184, 155] on label "5" at bounding box center [232, 156] width 311 height 16
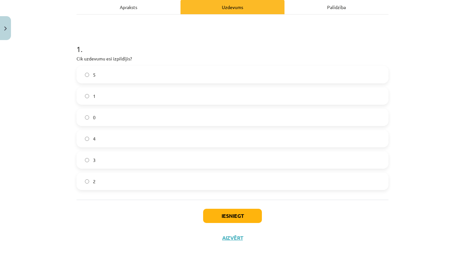
scroll to position [96, 0]
click at [244, 221] on button "Iesniegt" at bounding box center [232, 216] width 59 height 14
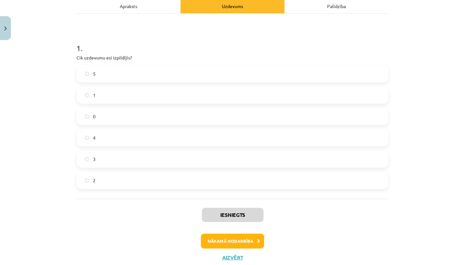
click at [241, 234] on button "Nākamā nodarbība" at bounding box center [232, 240] width 63 height 15
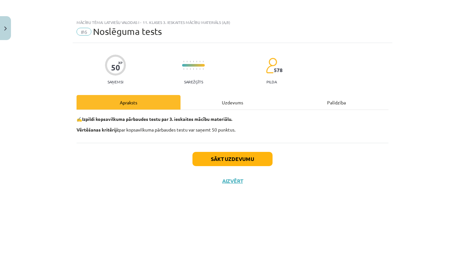
scroll to position [0, 0]
click at [235, 156] on button "Sākt uzdevumu" at bounding box center [232, 159] width 80 height 14
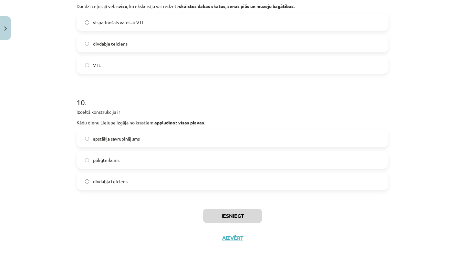
scroll to position [83, 0]
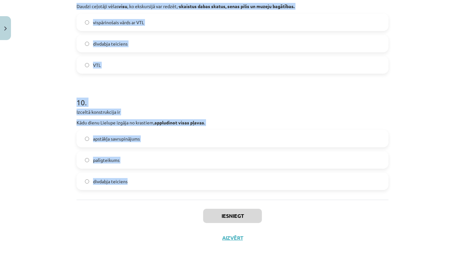
drag, startPoint x: 74, startPoint y: 153, endPoint x: 152, endPoint y: 188, distance: 85.3
copy form "Lore ipsumdo sitametcon adipiscingeli se doeiusmo tempori? Utlaboree dolorem al…"
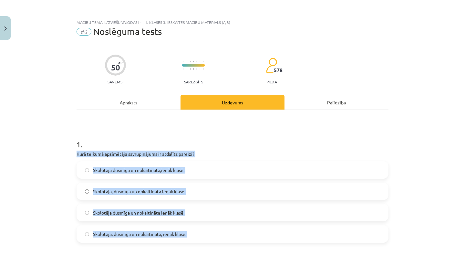
scroll to position [0, 0]
click at [372, 134] on h1 "1 ." at bounding box center [233, 139] width 312 height 20
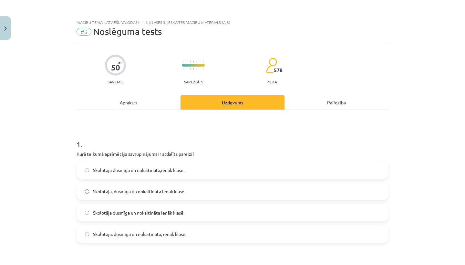
click at [194, 171] on label "Skolotāja dusmīga un nokaitināta,ienāk klasē." at bounding box center [232, 170] width 311 height 16
click at [175, 237] on label "Skolotāja, dusmīga un nokaitināta, ienāk klasē." at bounding box center [232, 234] width 311 height 16
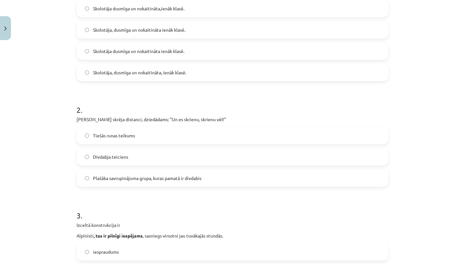
scroll to position [163, 0]
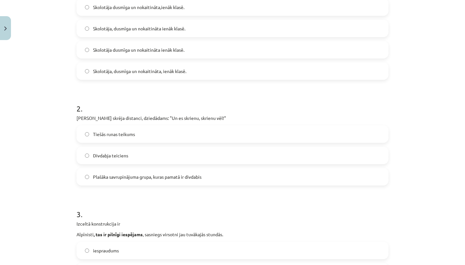
click at [196, 175] on span "Plašāka savrupinājuma grupa, kuras pamatā ir divdabis" at bounding box center [147, 176] width 109 height 7
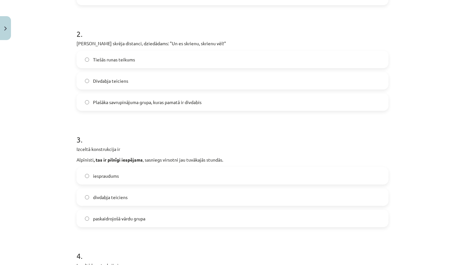
scroll to position [238, 0]
click at [212, 170] on label "iespraudums" at bounding box center [232, 175] width 311 height 16
click at [196, 212] on label "paskaidrojošā vārdu grupa" at bounding box center [232, 218] width 311 height 16
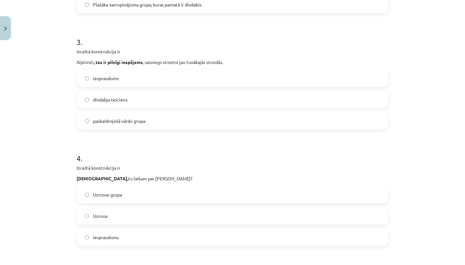
scroll to position [335, 0]
click at [181, 86] on label "iespraudums" at bounding box center [232, 78] width 311 height 16
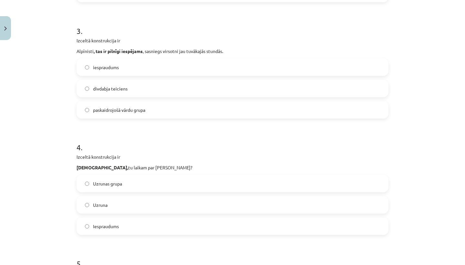
scroll to position [348, 0]
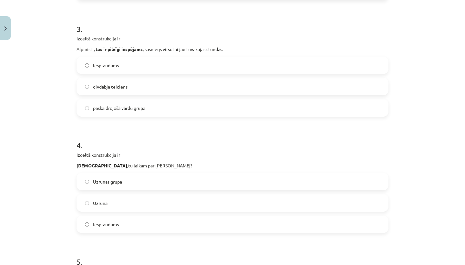
click at [155, 194] on div "Uzruna" at bounding box center [233, 202] width 312 height 17
click at [153, 197] on label "Uzruna" at bounding box center [232, 203] width 311 height 16
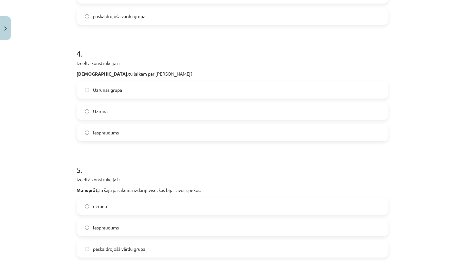
scroll to position [447, 0]
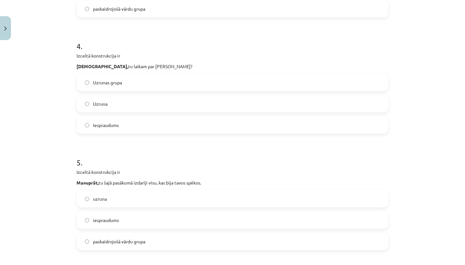
click at [148, 218] on label "iespraudums" at bounding box center [232, 220] width 311 height 16
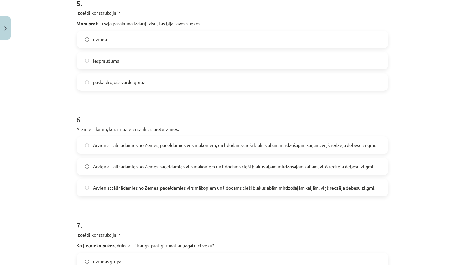
scroll to position [614, 0]
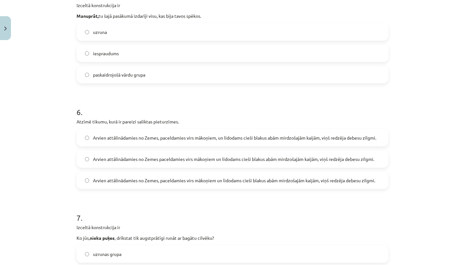
click at [242, 140] on span "Arvien attālinādamies no Zemes, paceldamies virs mākoņiem, un lidodams cieši bl…" at bounding box center [234, 137] width 283 height 7
click at [241, 177] on span "Arvien attālinādamies no Zemes, paceldamies virs mākoņiem un lidodams cieši bla…" at bounding box center [234, 180] width 282 height 7
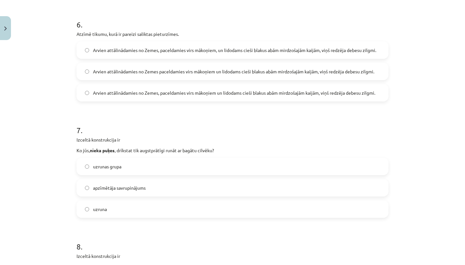
scroll to position [705, 0]
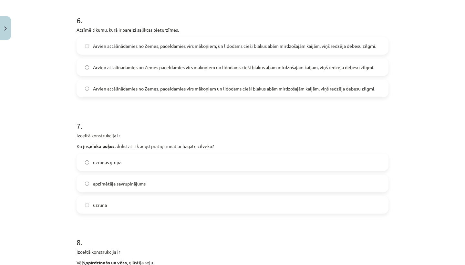
click at [239, 163] on label "uzrunas grupa" at bounding box center [232, 162] width 311 height 16
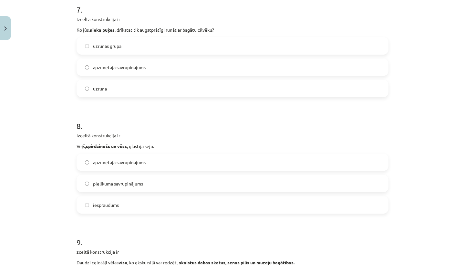
scroll to position [821, 0]
click at [231, 164] on label "apzīmētāja savrupinājums" at bounding box center [232, 163] width 311 height 16
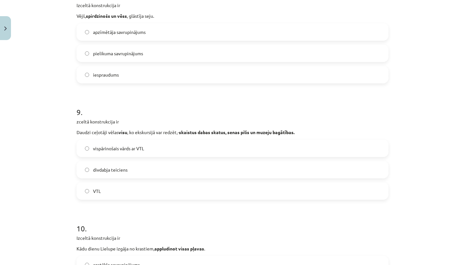
scroll to position [978, 0]
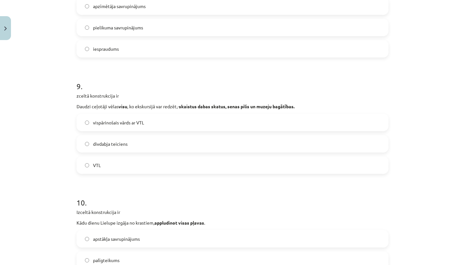
click at [202, 127] on label "vispārinošais vārds ar VTL" at bounding box center [232, 122] width 311 height 16
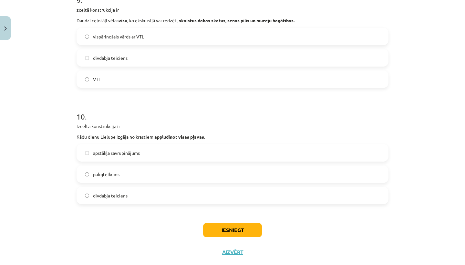
scroll to position [1065, 0]
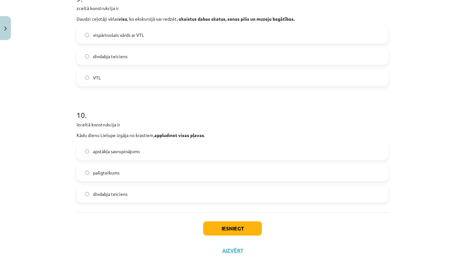
click at [186, 187] on label "divdabja teiciens" at bounding box center [232, 194] width 311 height 16
click at [217, 227] on button "Iesniegt" at bounding box center [232, 228] width 59 height 14
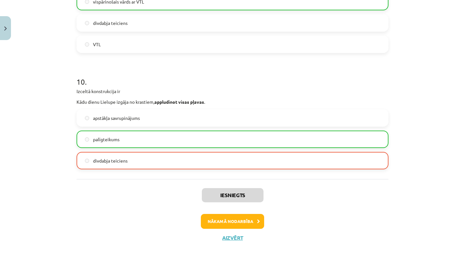
scroll to position [1099, 0]
click at [221, 215] on button "Nākamā nodarbība" at bounding box center [232, 221] width 63 height 15
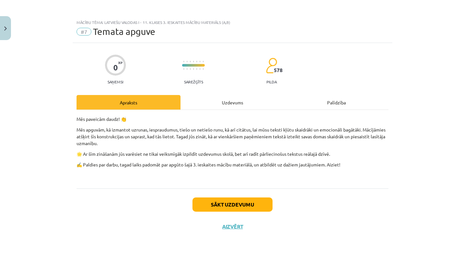
click at [211, 205] on button "Sākt uzdevumu" at bounding box center [232, 204] width 80 height 14
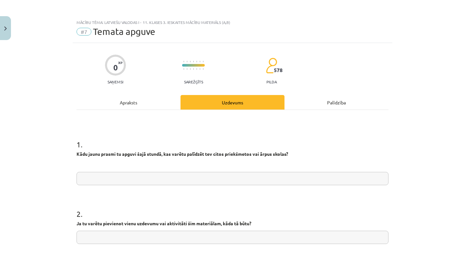
click at [135, 173] on input "text" at bounding box center [233, 178] width 312 height 13
type input "*"
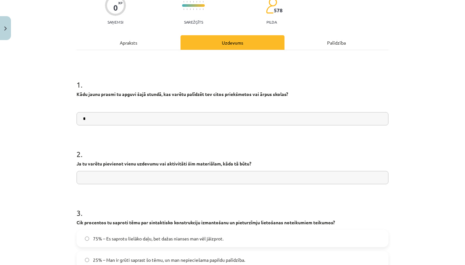
scroll to position [65, 0]
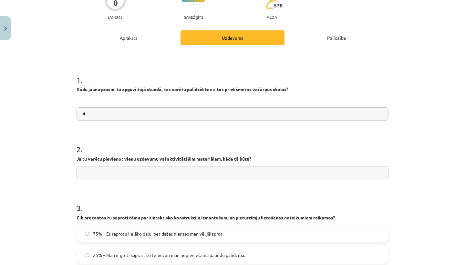
type input "*"
click at [169, 170] on input "text" at bounding box center [233, 172] width 312 height 13
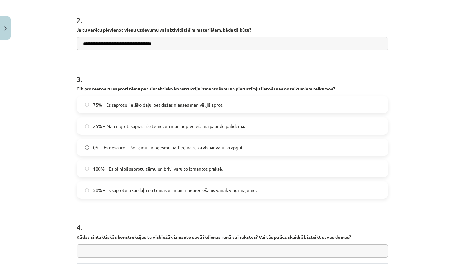
scroll to position [194, 0]
type input "**********"
click at [189, 104] on span "75% – Es saprotu lielāko daļu, bet dažas nianses man vēl jāizprot." at bounding box center [158, 104] width 130 height 7
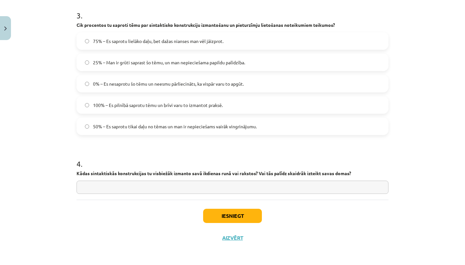
scroll to position [258, 0]
click at [188, 184] on input "text" at bounding box center [233, 187] width 312 height 13
type input "**********"
click at [245, 214] on button "Iesniegt" at bounding box center [232, 216] width 59 height 14
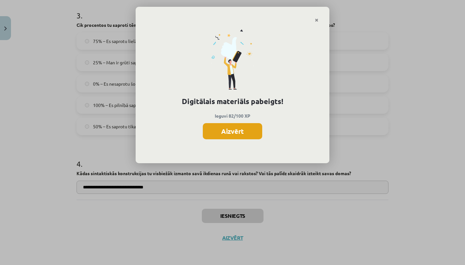
click at [239, 135] on button "Aizvērt" at bounding box center [232, 131] width 59 height 16
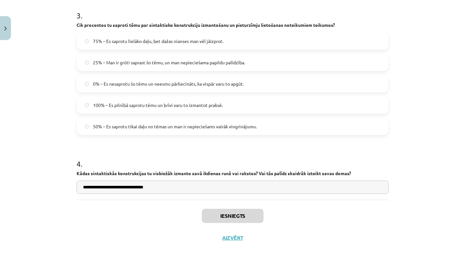
click at [232, 236] on button "Aizvērt" at bounding box center [232, 237] width 25 height 6
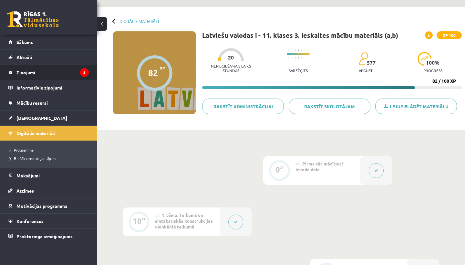
scroll to position [18, 0]
click at [50, 67] on legend "Ziņojumi 3" at bounding box center [52, 72] width 72 height 15
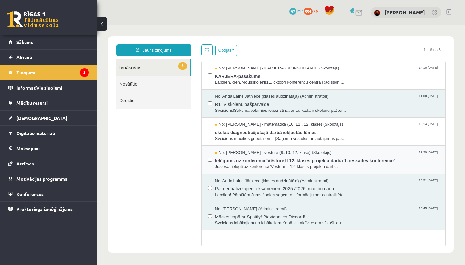
click at [216, 147] on div "No: [PERSON_NAME] - vēsture (9.,10.,12. klase) (Skolotājs) 17:39 [DATE] Ielūgum…" at bounding box center [324, 160] width 244 height 28
click at [223, 153] on span "No: [PERSON_NAME] - vēsture (9.,10.,12. klase) (Skolotājs)" at bounding box center [273, 153] width 117 height 6
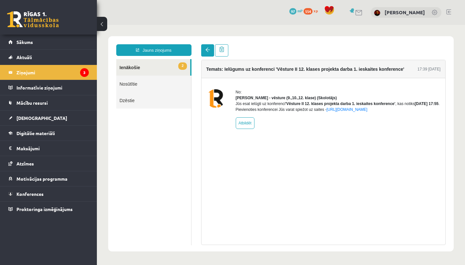
click at [208, 50] on span at bounding box center [207, 49] width 5 height 5
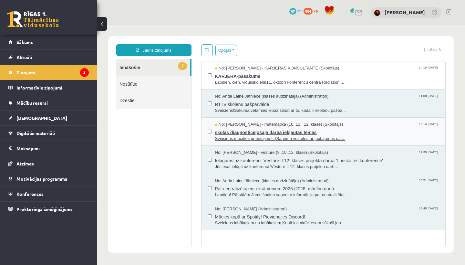
click at [240, 125] on span "No: [PERSON_NAME] - matemātika (10.,11., 12. klase) (Skolotājs)" at bounding box center [279, 124] width 128 height 6
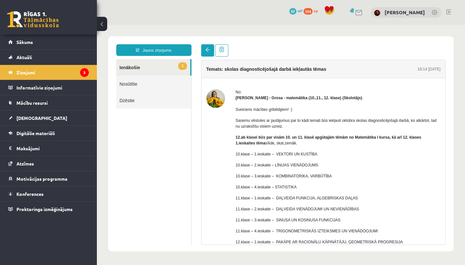
click at [207, 54] on link at bounding box center [207, 50] width 13 height 12
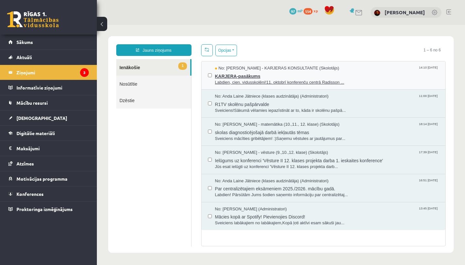
click at [243, 70] on span "No: [PERSON_NAME] - KARJERAS KONSULTANTE (Skolotājs)" at bounding box center [277, 68] width 124 height 6
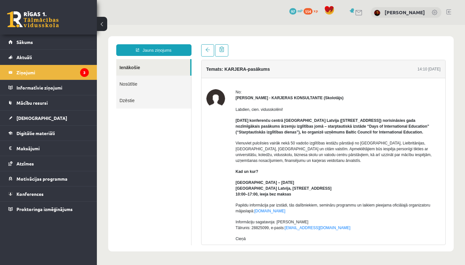
click at [200, 44] on div "Jauns ziņojums Ienākošie Nosūtītie Dzēstie ********* ********* ******* Temats: …" at bounding box center [281, 143] width 346 height 215
click at [205, 48] on span at bounding box center [207, 49] width 5 height 5
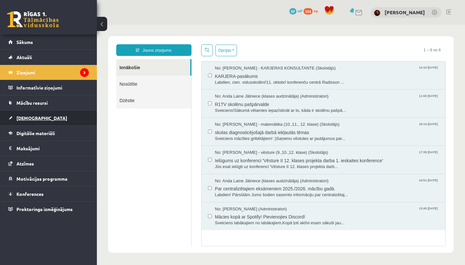
click at [33, 112] on link "[DEMOGRAPHIC_DATA]" at bounding box center [48, 117] width 80 height 15
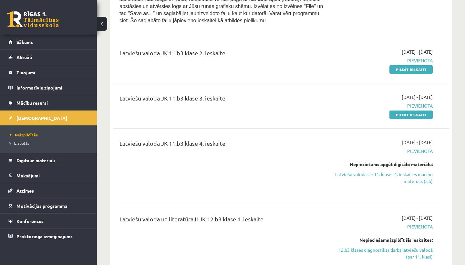
scroll to position [270, 0]
click at [386, 177] on link "Latviešu valodas I - 11. klases 4. ieskaites mācību materiāls (a,b)" at bounding box center [384, 178] width 98 height 14
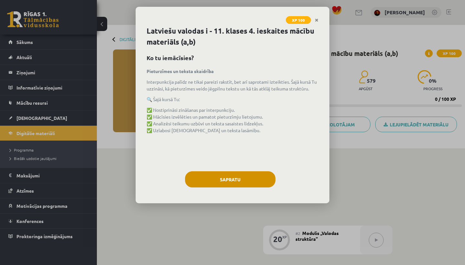
click at [246, 183] on button "Sapratu" at bounding box center [230, 179] width 90 height 16
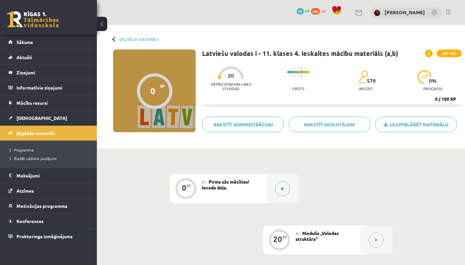
click at [274, 187] on div at bounding box center [282, 188] width 32 height 29
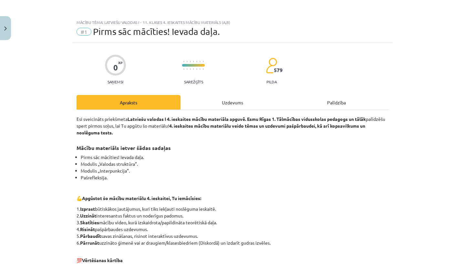
click at [237, 105] on div "Uzdevums" at bounding box center [233, 102] width 104 height 15
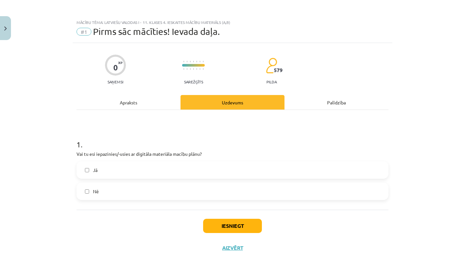
scroll to position [11, 0]
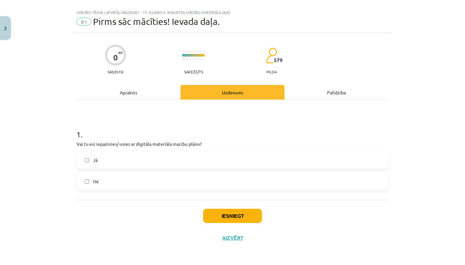
click at [156, 95] on div "Apraksts" at bounding box center [129, 92] width 104 height 15
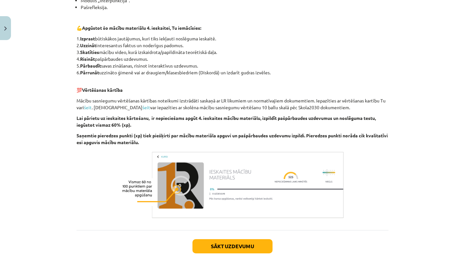
scroll to position [169, 0]
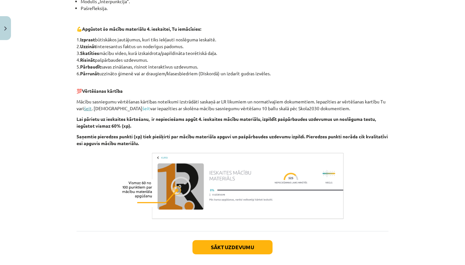
click at [89, 106] on link "šeit" at bounding box center [88, 108] width 8 height 6
click at [226, 245] on button "Sākt uzdevumu" at bounding box center [232, 247] width 80 height 14
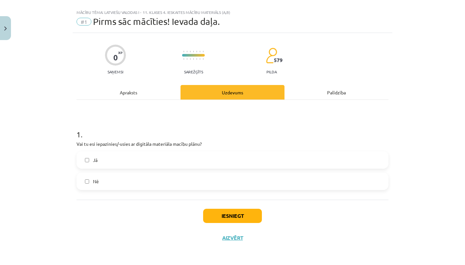
scroll to position [11, 0]
click at [211, 166] on label "Jā" at bounding box center [232, 160] width 311 height 16
click at [218, 210] on button "Iesniegt" at bounding box center [232, 216] width 59 height 14
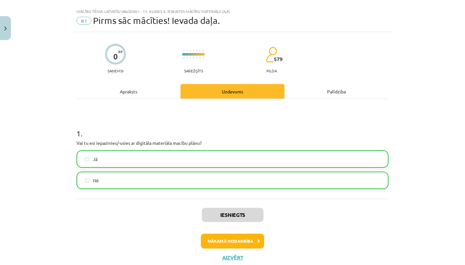
click at [228, 237] on button "Nākamā nodarbība" at bounding box center [232, 240] width 63 height 15
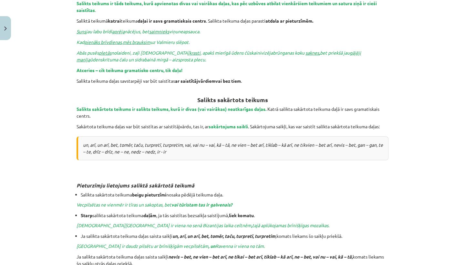
scroll to position [256, 0]
click at [425, 113] on div "Mācību tēma: Latviešu valodas i - 11. klases 4. ieskaites mācību materiāls (a,b…" at bounding box center [232, 132] width 465 height 265
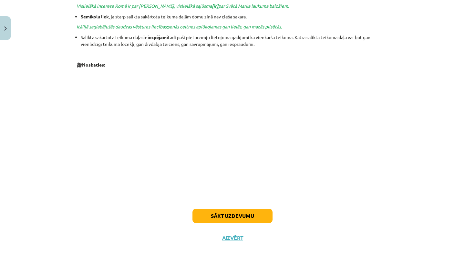
scroll to position [621, 0]
click at [261, 214] on button "Sākt uzdevumu" at bounding box center [232, 216] width 80 height 14
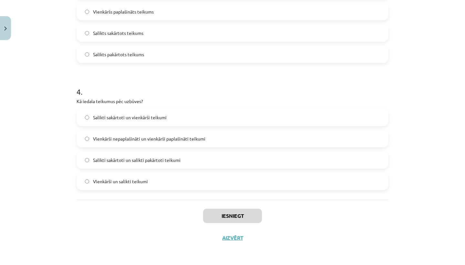
scroll to position [419, 0]
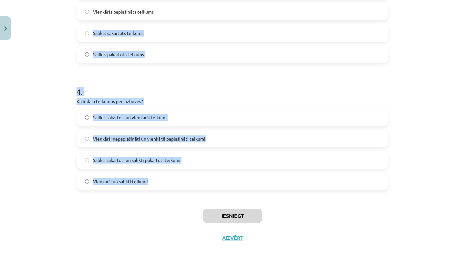
drag, startPoint x: 150, startPoint y: 195, endPoint x: 140, endPoint y: 26, distance: 169.5
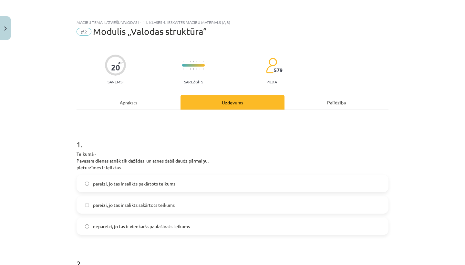
scroll to position [0, 0]
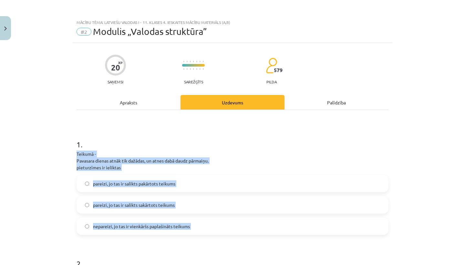
drag, startPoint x: 74, startPoint y: 151, endPoint x: 116, endPoint y: 207, distance: 70.2
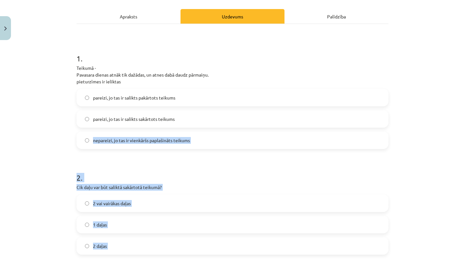
scroll to position [104, 0]
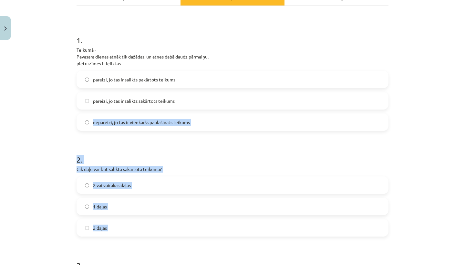
drag, startPoint x: 116, startPoint y: 207, endPoint x: 161, endPoint y: 264, distance: 72.6
click at [161, 264] on form "1 . Teikumā - Pavasara dienas atnāk tik dažādas, un atnes dabā daudz pārmaiņu. …" at bounding box center [233, 264] width 312 height 479
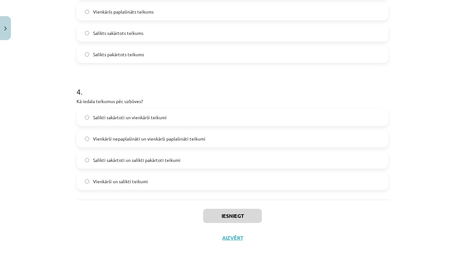
scroll to position [21, 0]
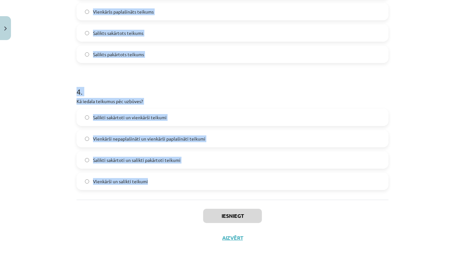
drag, startPoint x: 76, startPoint y: 48, endPoint x: 207, endPoint y: 192, distance: 193.6
copy form "Teikumā - Pavasara dienas atnāk tik dažādas, un atnes dabā daudz pārmaiņu. piet…"
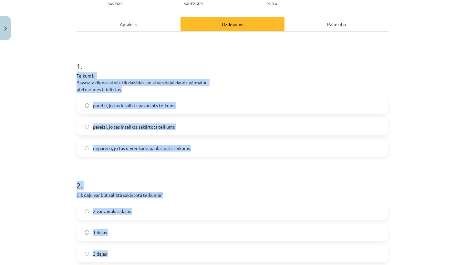
scroll to position [41, 0]
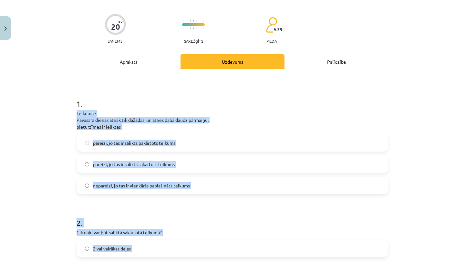
click at [270, 97] on h1 "1 ." at bounding box center [233, 98] width 312 height 20
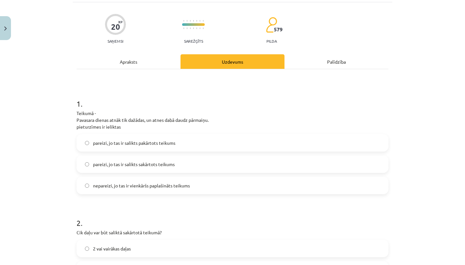
click at [176, 163] on label "pareizi, jo tas ir salikts sakārtots teikums" at bounding box center [232, 164] width 311 height 16
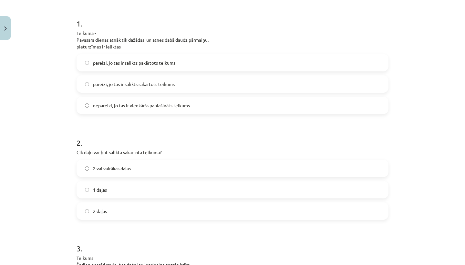
scroll to position [122, 0]
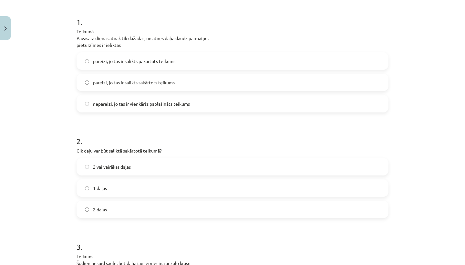
click at [252, 171] on label "2 vai vairākas daļas" at bounding box center [232, 167] width 311 height 16
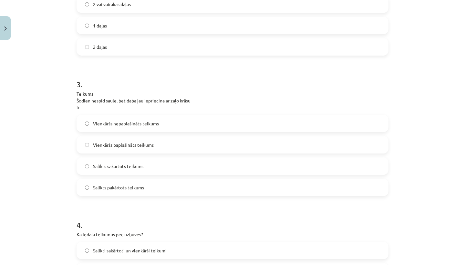
scroll to position [286, 0]
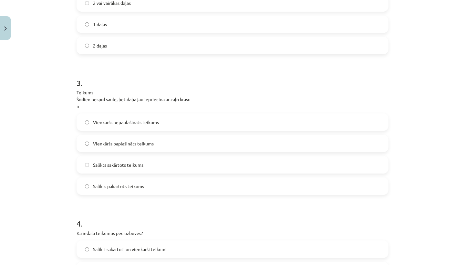
click at [260, 109] on p "Teikums Šodien nespīd saule, bet daba jau iepriecina ar zaļo krāsu ir" at bounding box center [233, 99] width 312 height 20
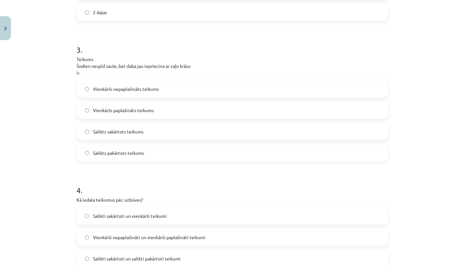
scroll to position [320, 0]
click at [250, 82] on label "Vienkāršs nepaplašināts teikums" at bounding box center [232, 88] width 311 height 16
click at [212, 127] on label "Salikts sakārtots teikums" at bounding box center [232, 131] width 311 height 16
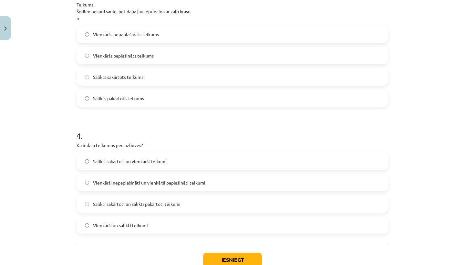
scroll to position [376, 0]
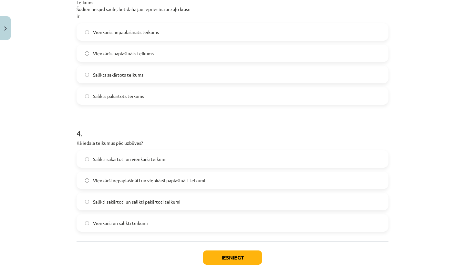
click at [233, 225] on label "Vienkārši un salikti teikumi" at bounding box center [232, 223] width 311 height 16
click at [240, 259] on button "Iesniegt" at bounding box center [232, 257] width 59 height 14
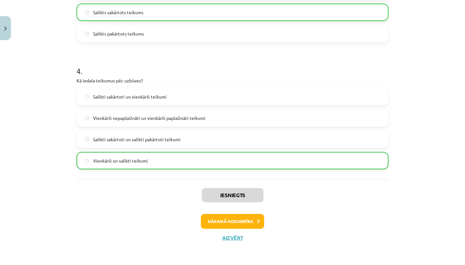
scroll to position [439, 0]
click at [245, 217] on button "Nākamā nodarbība" at bounding box center [232, 221] width 63 height 15
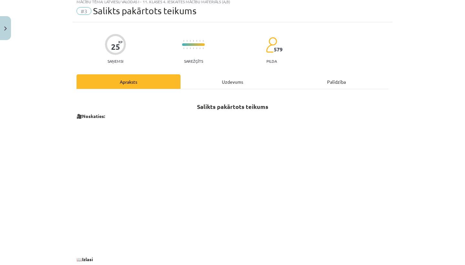
scroll to position [16, 0]
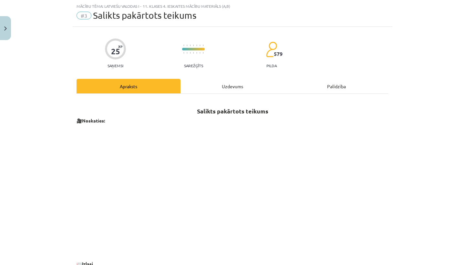
click at [247, 86] on div "Uzdevums" at bounding box center [233, 86] width 104 height 15
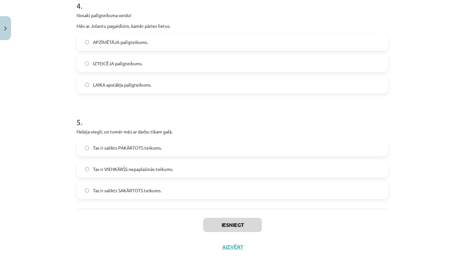
scroll to position [469, 0]
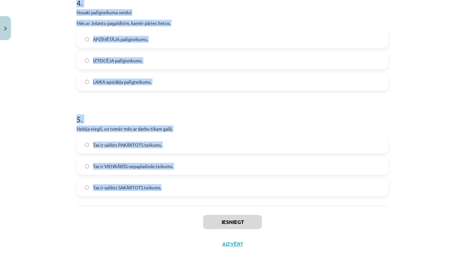
drag, startPoint x: 75, startPoint y: 75, endPoint x: 220, endPoint y: 191, distance: 185.0
copy form "Kā sauc salikta pakārtota teikuma atkarīgo daļu? palīgdaļa palīgteikums virstei…"
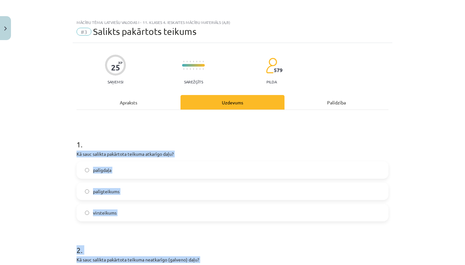
scroll to position [0, 0]
click at [185, 138] on h1 "1 ." at bounding box center [233, 139] width 312 height 20
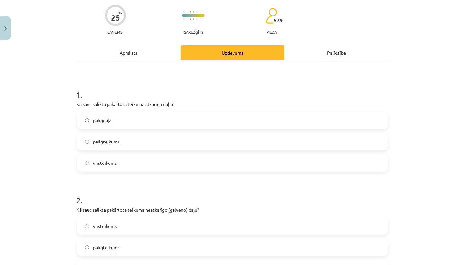
scroll to position [51, 0]
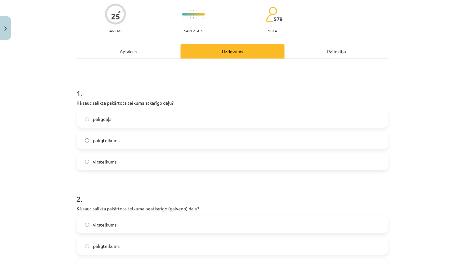
click at [186, 136] on label "palīgteikums" at bounding box center [232, 140] width 311 height 16
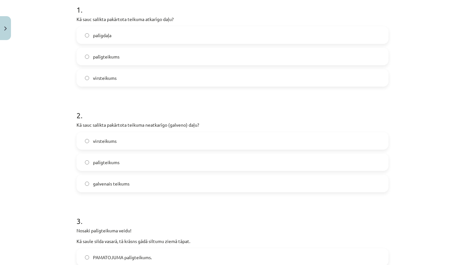
scroll to position [138, 0]
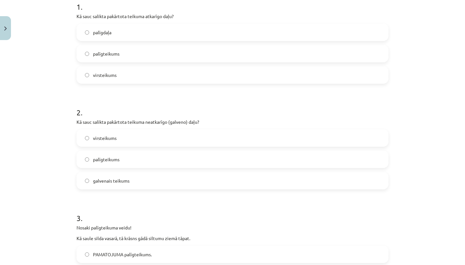
click at [255, 141] on label "virsteikums" at bounding box center [232, 138] width 311 height 16
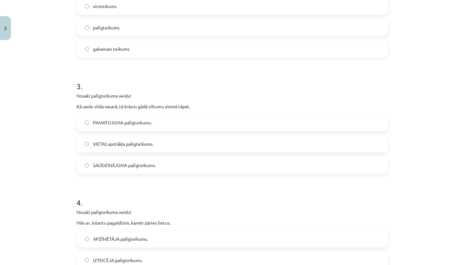
scroll to position [270, 0]
click at [251, 166] on label "SALĪDZINĀJUMA palīgteikums." at bounding box center [232, 164] width 311 height 16
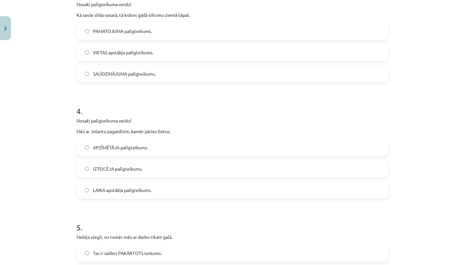
scroll to position [365, 0]
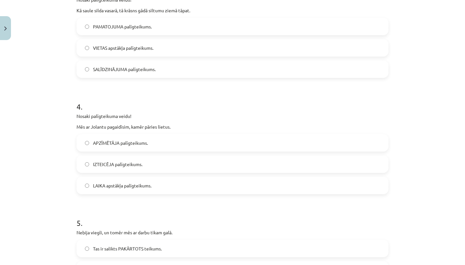
click at [239, 187] on label "LAIKA apstākļa palīgteikums." at bounding box center [232, 185] width 311 height 16
click at [248, 144] on label "APZĪMĒTĀJA palīgteikums." at bounding box center [232, 143] width 311 height 16
click at [214, 185] on label "LAIKA apstākļa palīgteikums." at bounding box center [232, 185] width 311 height 16
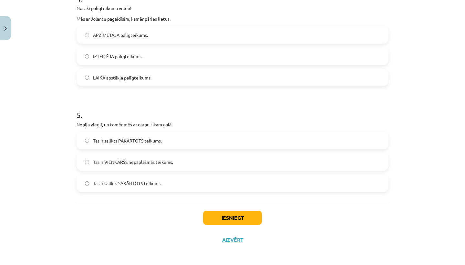
scroll to position [475, 0]
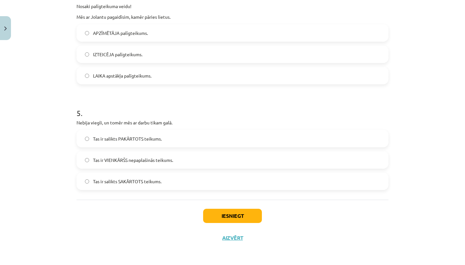
click at [216, 173] on label "Tas ir salikts SAKĀRTOTS teikums." at bounding box center [232, 181] width 311 height 16
click at [229, 213] on button "Iesniegt" at bounding box center [232, 216] width 59 height 14
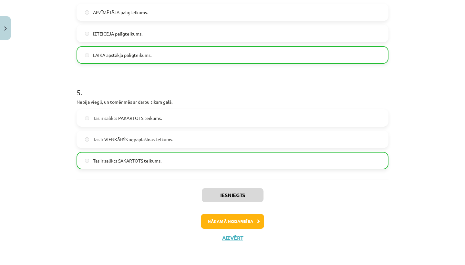
click at [229, 219] on button "Nākamā nodarbība" at bounding box center [232, 221] width 63 height 15
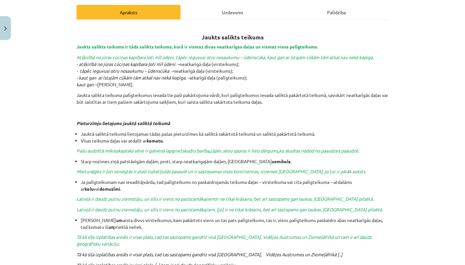
scroll to position [16, 0]
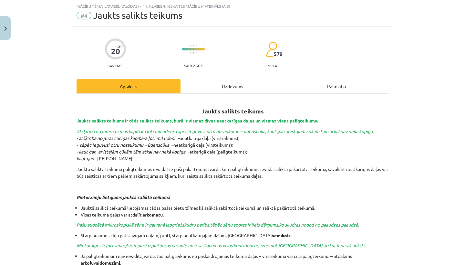
click at [239, 82] on div "Uzdevums" at bounding box center [233, 86] width 104 height 15
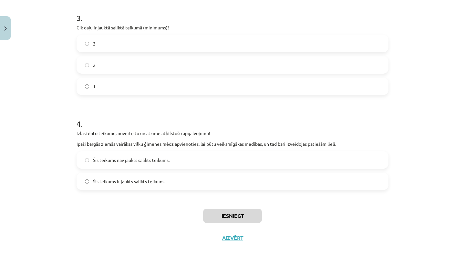
scroll to position [58, 0]
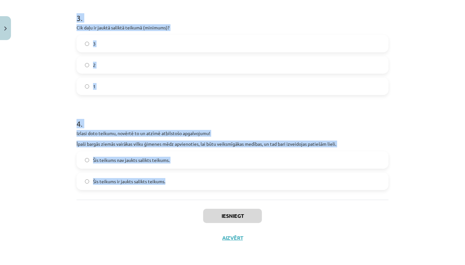
drag, startPoint x: 77, startPoint y: 138, endPoint x: 165, endPoint y: 184, distance: 99.8
copy form "Atzīmē pareizo apgalvojumu! Jauktam saliktam teikumam ir kopīga pazīme ar salik…"
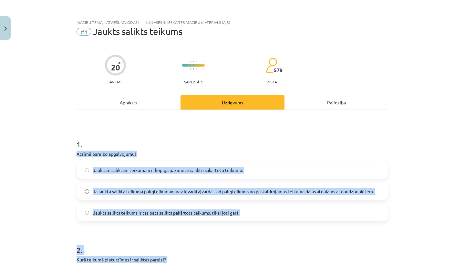
scroll to position [0, 0]
click at [156, 107] on div "Apraksts" at bounding box center [129, 102] width 104 height 15
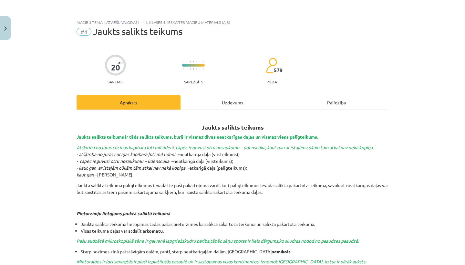
click at [225, 102] on div "Uzdevums" at bounding box center [233, 102] width 104 height 15
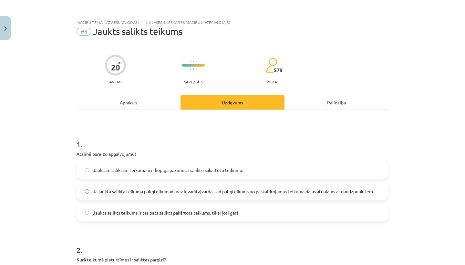
scroll to position [16, 0]
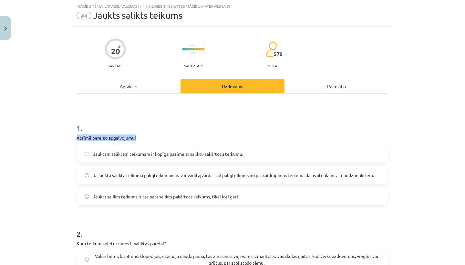
drag, startPoint x: 75, startPoint y: 137, endPoint x: 83, endPoint y: 145, distance: 11.0
click at [77, 142] on div "1 . Atzīmē pareizo apgalvojumu! Jauktam saliktam teikumam ir kopīga pazīme ar s…" at bounding box center [233, 158] width 312 height 93
click at [213, 161] on label "Jauktam saliktam teikumam ir kopīga pazīme ar saliktu sakārtotu teikumu." at bounding box center [232, 154] width 311 height 16
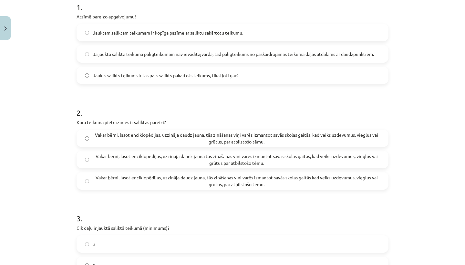
scroll to position [136, 0]
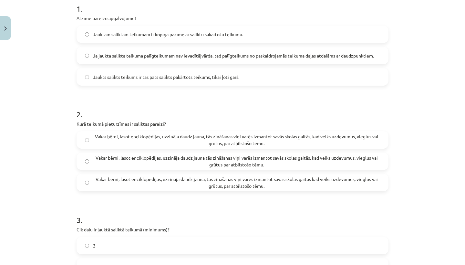
click at [333, 137] on span "Vakar bērni, lasot enciklopēdijas, uzzināja daudz jauna, tās zināšanas viņi var…" at bounding box center [236, 140] width 287 height 14
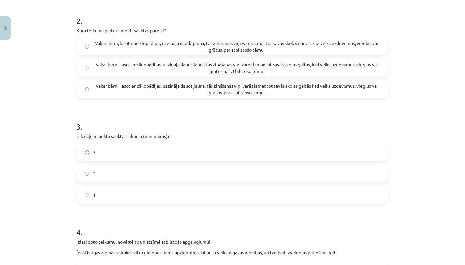
scroll to position [232, 0]
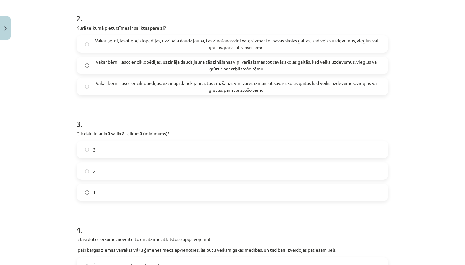
click at [202, 157] on label "3" at bounding box center [232, 149] width 311 height 16
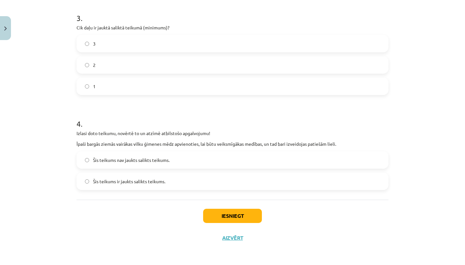
scroll to position [338, 0]
click at [228, 153] on label "Šis teikums nav jaukts salikts teikums." at bounding box center [232, 160] width 311 height 16
click at [203, 181] on label "Šis teikums ir jaukts salikts teikums." at bounding box center [232, 181] width 311 height 16
click at [220, 210] on button "Iesniegt" at bounding box center [232, 216] width 59 height 14
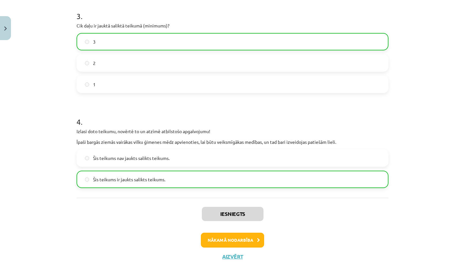
scroll to position [342, 0]
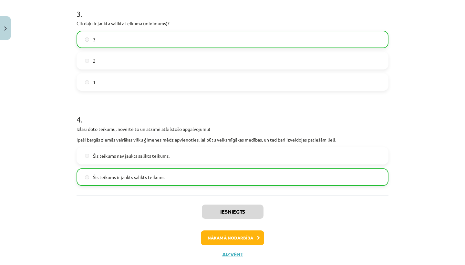
click at [231, 241] on button "Nākamā nodarbība" at bounding box center [232, 237] width 63 height 15
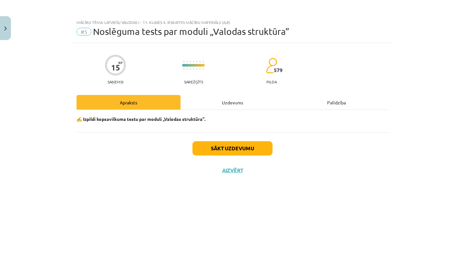
click at [236, 105] on div "Uzdevums" at bounding box center [233, 102] width 104 height 15
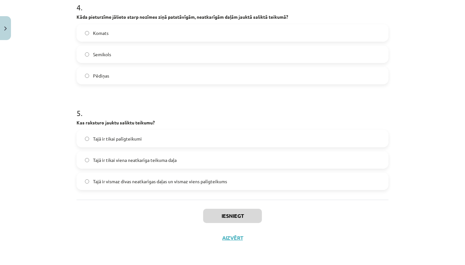
scroll to position [85, 0]
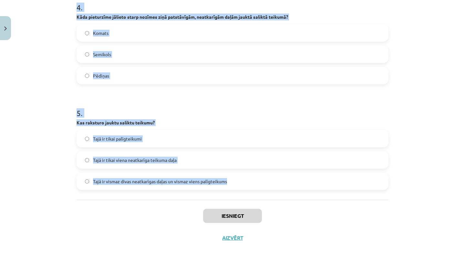
drag, startPoint x: 74, startPoint y: 153, endPoint x: 212, endPoint y: 185, distance: 141.2
copy form "Kā var noteikt, cik daļu ir saliktam teikumam? Pēc teikuma garuma  Pēc gramatis…"
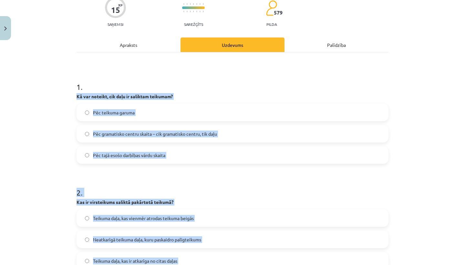
scroll to position [53, 0]
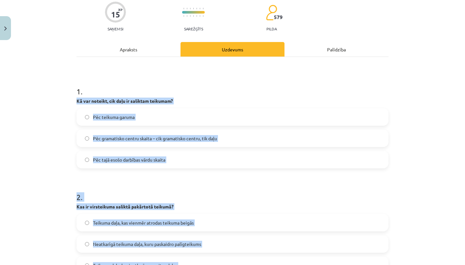
click at [227, 78] on h1 "1 ." at bounding box center [233, 86] width 312 height 20
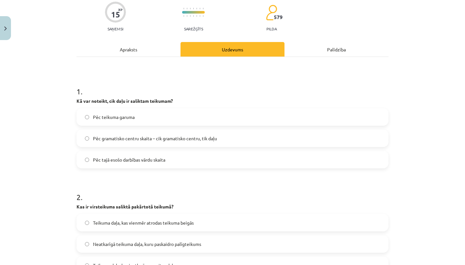
click at [207, 136] on span "Pēc gramatisko centru skaita – cik gramatisko centru, tik daļu" at bounding box center [155, 138] width 124 height 7
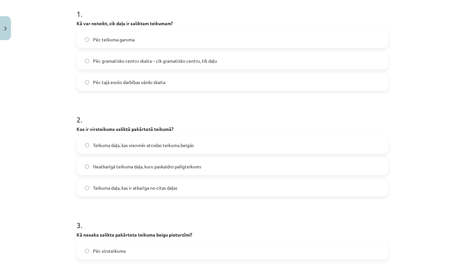
scroll to position [131, 0]
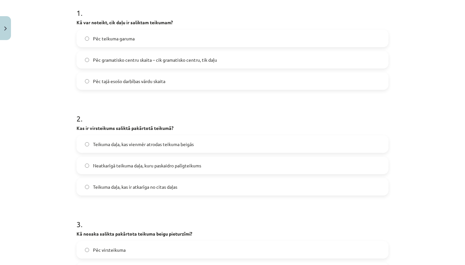
click at [227, 159] on label "Neatkarīgā teikuma daļa, kuru paskaidro palīgteikums" at bounding box center [232, 165] width 311 height 16
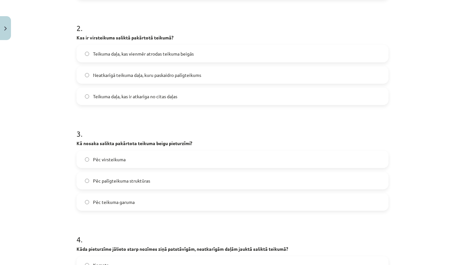
scroll to position [225, 0]
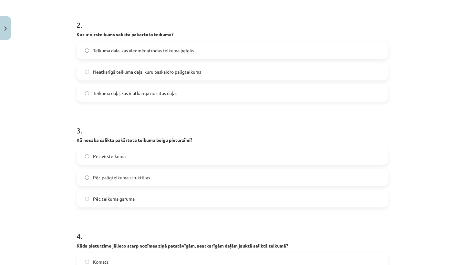
click at [223, 168] on div "Pēc virsteikuma Pēc palīgteikuma struktūras Pēc teikuma garuma" at bounding box center [233, 177] width 312 height 60
click at [225, 151] on label "Pēc virsteikuma" at bounding box center [232, 156] width 311 height 16
click at [194, 185] on label "Pēc palīgteikuma struktūras" at bounding box center [232, 177] width 311 height 16
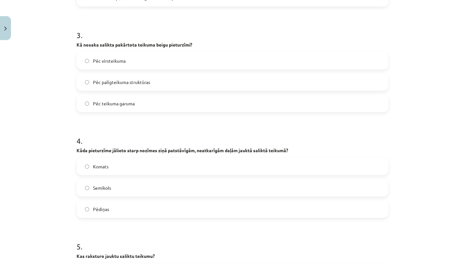
scroll to position [322, 0]
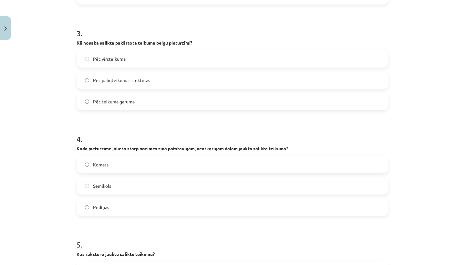
click at [202, 166] on label "Komats" at bounding box center [232, 164] width 311 height 16
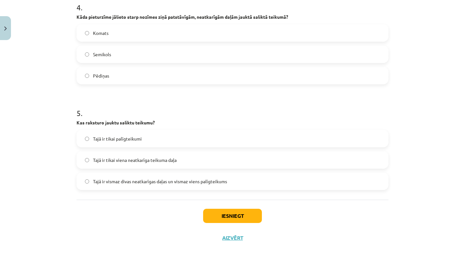
scroll to position [455, 0]
click at [201, 178] on span "Tajā ir vismaz divas neatkarīgas daļas un vismaz viens palīgteikums" at bounding box center [160, 181] width 134 height 7
click at [219, 211] on button "Iesniegt" at bounding box center [232, 216] width 59 height 14
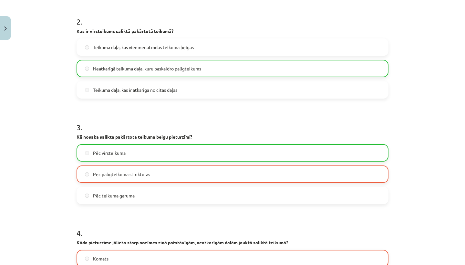
scroll to position [223, 0]
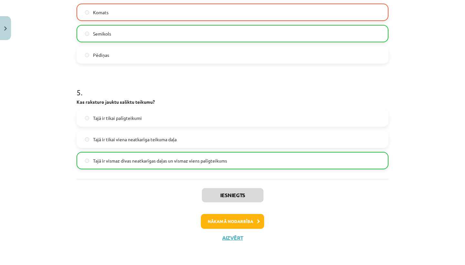
click at [240, 223] on button "Nākamā nodarbība" at bounding box center [232, 221] width 63 height 15
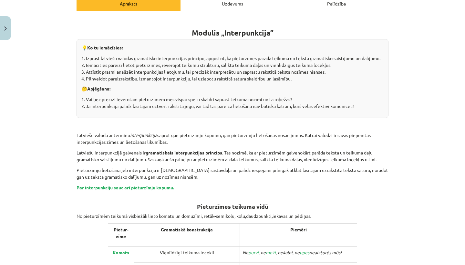
scroll to position [16, 0]
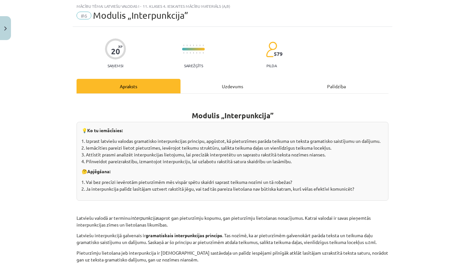
click at [233, 86] on div "Uzdevums" at bounding box center [233, 86] width 104 height 15
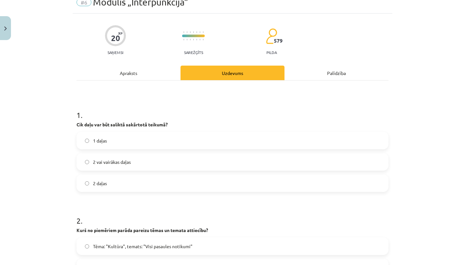
scroll to position [30, 0]
click at [99, 162] on span "2 vai vairākas daļas" at bounding box center [112, 161] width 38 height 7
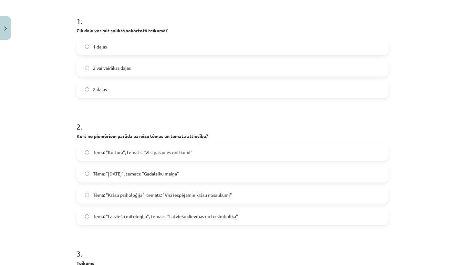
scroll to position [124, 0]
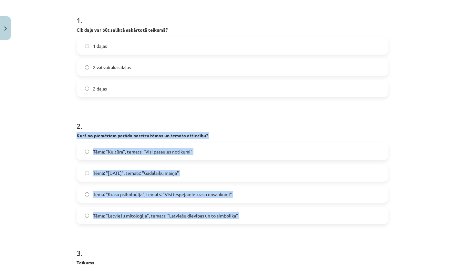
drag, startPoint x: 75, startPoint y: 133, endPoint x: 235, endPoint y: 247, distance: 196.6
click at [235, 247] on div "20 XP Saņemsi Sarežģīts 579 pilda Apraksts Uzdevums Palīdzība 1 . Cik daļu var …" at bounding box center [233, 238] width 320 height 639
copy div "Kurš no piemēriem parāda pareizu tēmas un temata attiecību? Tēma: "Kultūra", te…"
click at [241, 106] on form "1 . Cik daļu var būt saliktā sakārtotā teikumā? 1 daļas 2 vai vairākas daļas 2 …" at bounding box center [233, 252] width 312 height 495
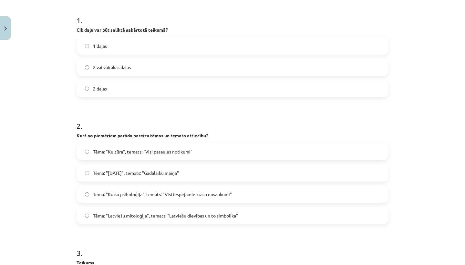
click at [184, 209] on label "Tēma: "Latviešu mitoloģija", temats: "Latviešu dievības un to simbolika"" at bounding box center [232, 215] width 311 height 16
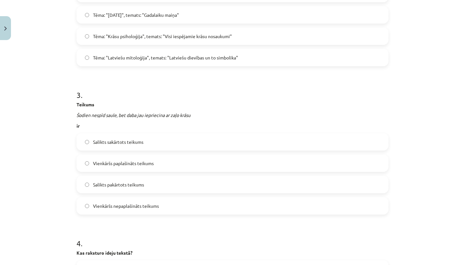
scroll to position [304, 0]
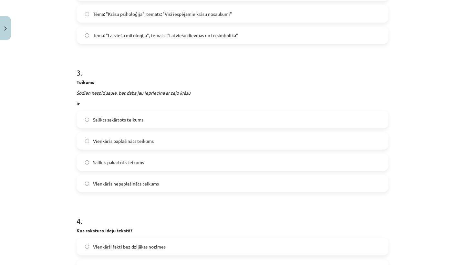
click at [202, 116] on label "Salikts sakārtots teikums" at bounding box center [232, 119] width 311 height 16
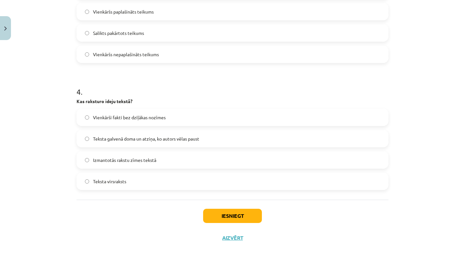
scroll to position [113, 0]
drag, startPoint x: 75, startPoint y: 78, endPoint x: 158, endPoint y: 183, distance: 133.3
copy form "Teikums Šodien nespīd saule, bet daba jau iepriecina ar zaļo krāsu ir Salikts s…"
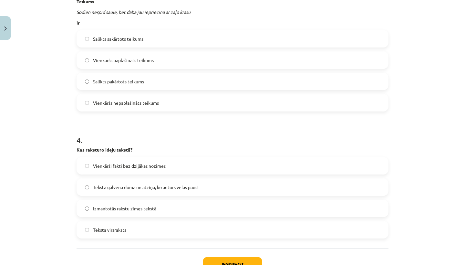
scroll to position [385, 0]
click at [383, 149] on p "Kas raksturo ideju tekstā?" at bounding box center [233, 150] width 312 height 7
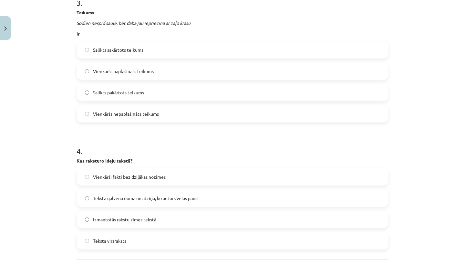
scroll to position [373, 0]
click at [213, 194] on label "Teksta galvenā doma un atziņa, ko autors vēlas paust" at bounding box center [232, 199] width 311 height 16
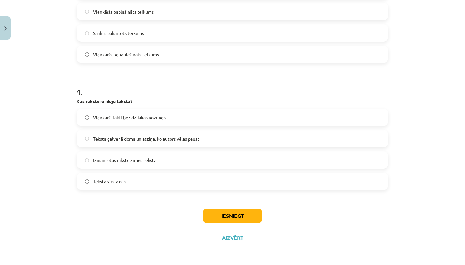
scroll to position [434, 0]
click at [232, 215] on button "Iesniegt" at bounding box center [232, 216] width 59 height 14
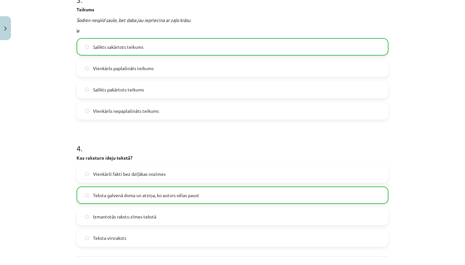
scroll to position [455, 0]
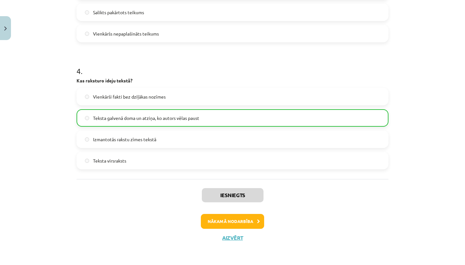
click at [243, 216] on button "Nākamā nodarbība" at bounding box center [232, 221] width 63 height 15
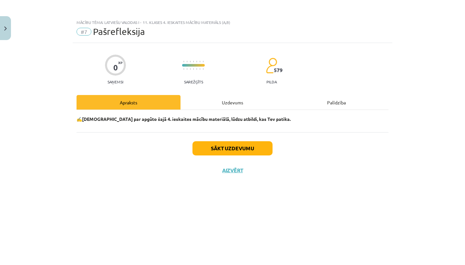
scroll to position [0, 0]
click at [242, 156] on div "Sākt uzdevumu Aizvērt" at bounding box center [233, 154] width 312 height 45
click at [243, 149] on button "Sākt uzdevumu" at bounding box center [232, 148] width 80 height 14
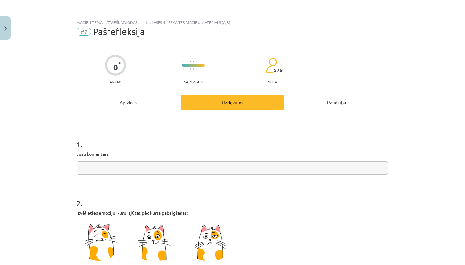
click at [218, 170] on input "text" at bounding box center [233, 167] width 312 height 13
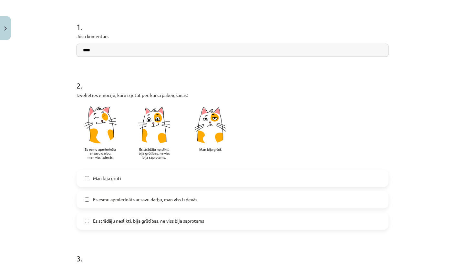
scroll to position [124, 0]
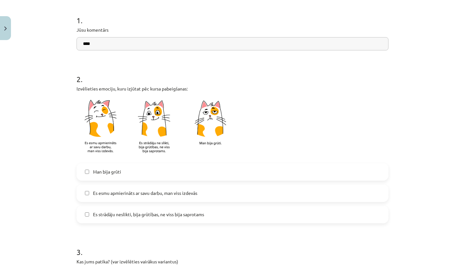
type input "****"
click at [162, 190] on span "Es esmu apmierināts ar savu darbu, man viss izdevās" at bounding box center [145, 193] width 104 height 7
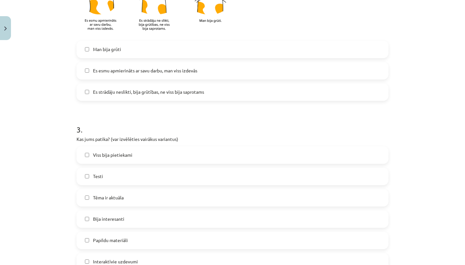
scroll to position [252, 0]
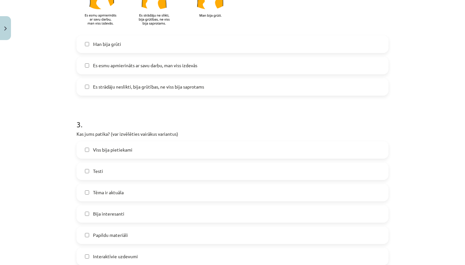
click at [169, 92] on label "Es strādāju neslikti, bija grūtības, ne viss bija saprotams" at bounding box center [232, 87] width 311 height 16
click at [167, 57] on label "Es esmu apmierināts ar savu darbu, man viss izdevās" at bounding box center [232, 65] width 311 height 16
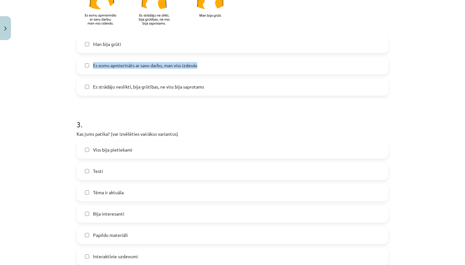
click at [167, 57] on label "Es esmu apmierināts ar savu darbu, man viss izdevās" at bounding box center [232, 65] width 311 height 16
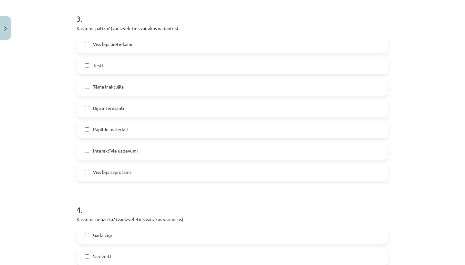
scroll to position [360, 0]
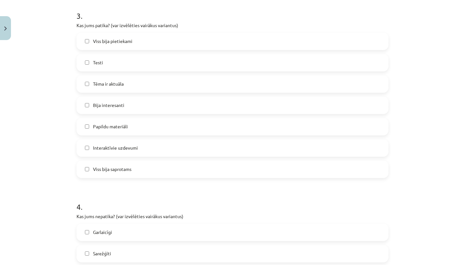
click at [150, 67] on label "Testi" at bounding box center [232, 63] width 311 height 16
click at [142, 89] on label "Tēma ir aktuāla" at bounding box center [232, 84] width 311 height 16
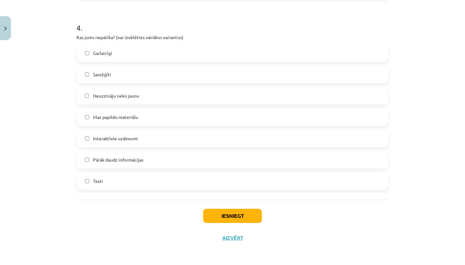
scroll to position [540, 0]
click at [132, 163] on label "Pārāk daudz informācijas" at bounding box center [232, 160] width 311 height 16
click at [211, 210] on button "Iesniegt" at bounding box center [232, 216] width 59 height 14
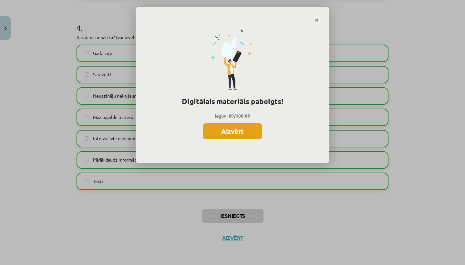
click at [228, 127] on button "Aizvērt" at bounding box center [232, 131] width 59 height 16
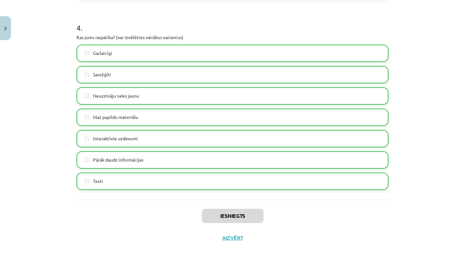
click at [230, 236] on button "Aizvērt" at bounding box center [232, 237] width 25 height 6
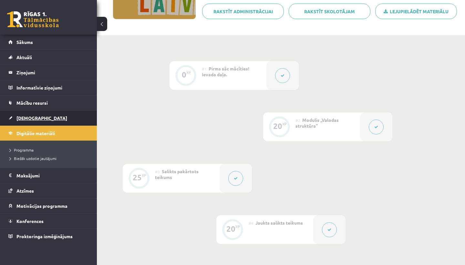
click at [62, 115] on link "[DEMOGRAPHIC_DATA]" at bounding box center [48, 117] width 80 height 15
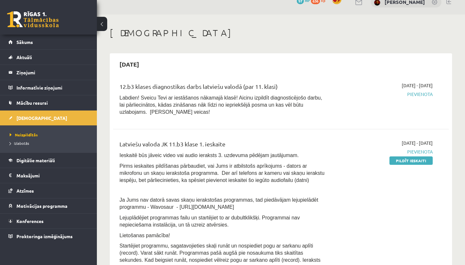
scroll to position [11, 0]
